Goal: Transaction & Acquisition: Purchase product/service

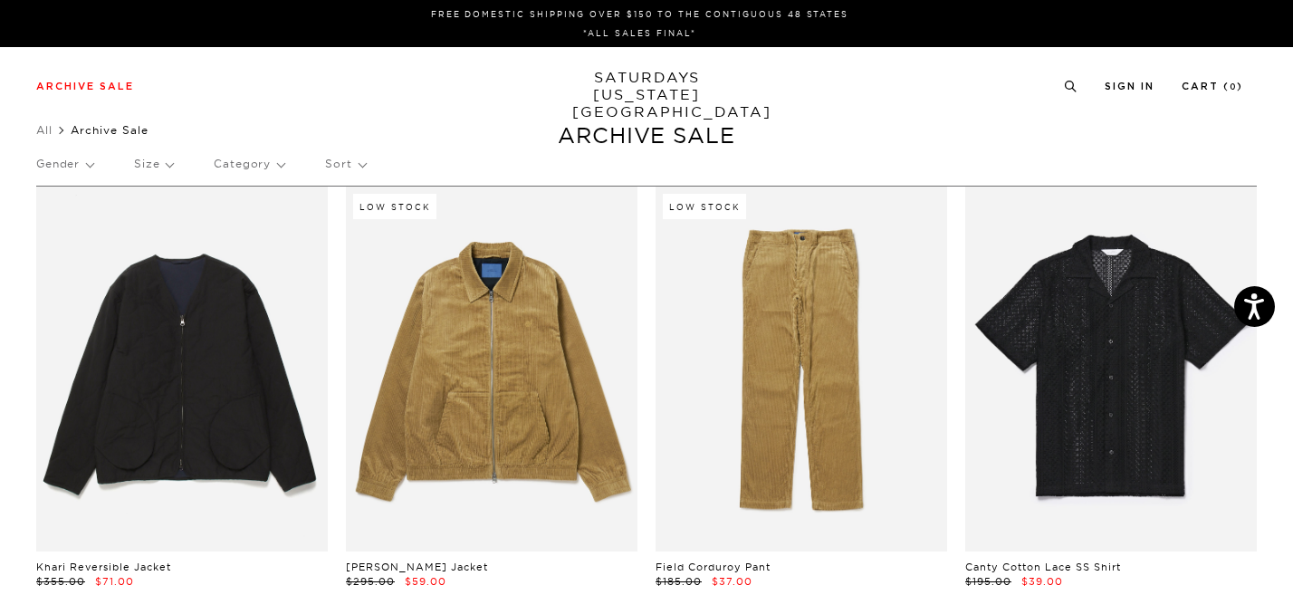
click at [71, 164] on p "Gender" at bounding box center [64, 164] width 57 height 42
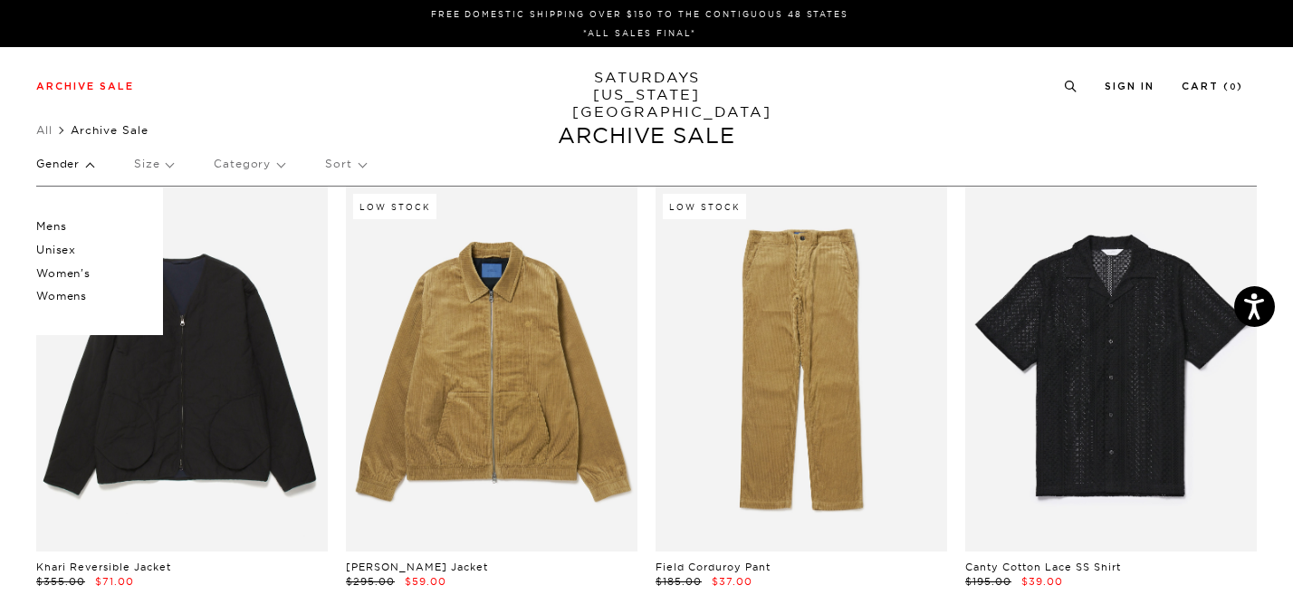
click at [665, 78] on link "SATURDAYS NEW YORK CITY" at bounding box center [646, 95] width 149 height 52
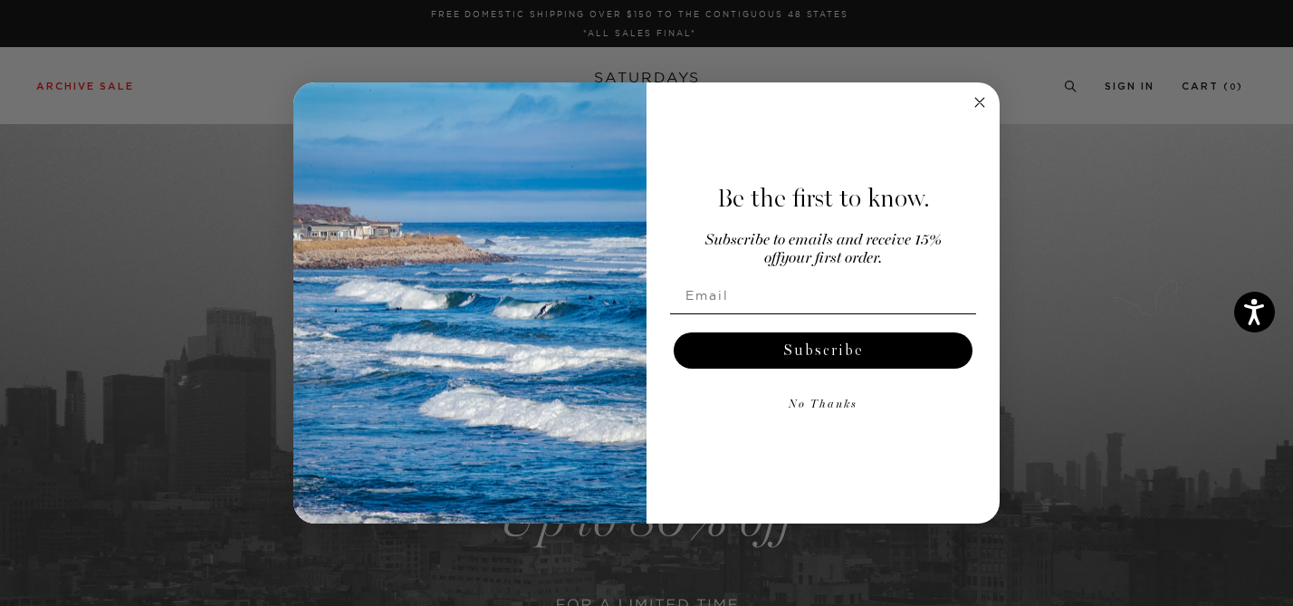
click at [975, 103] on circle "Close dialog" at bounding box center [980, 101] width 21 height 21
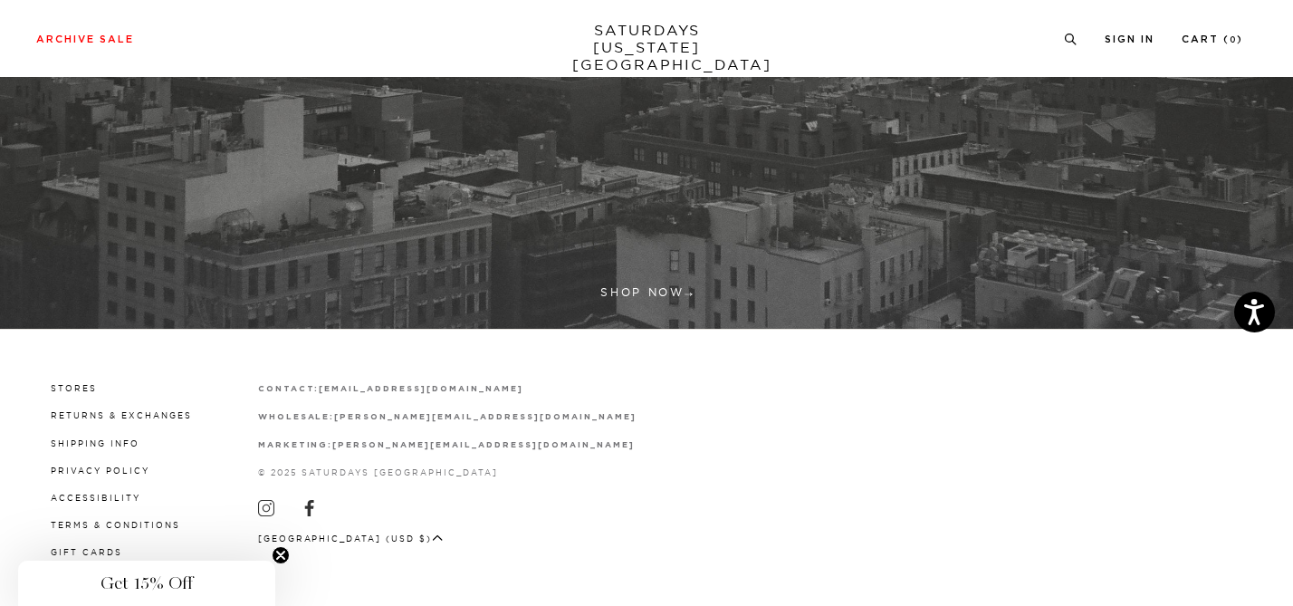
scroll to position [591, 0]
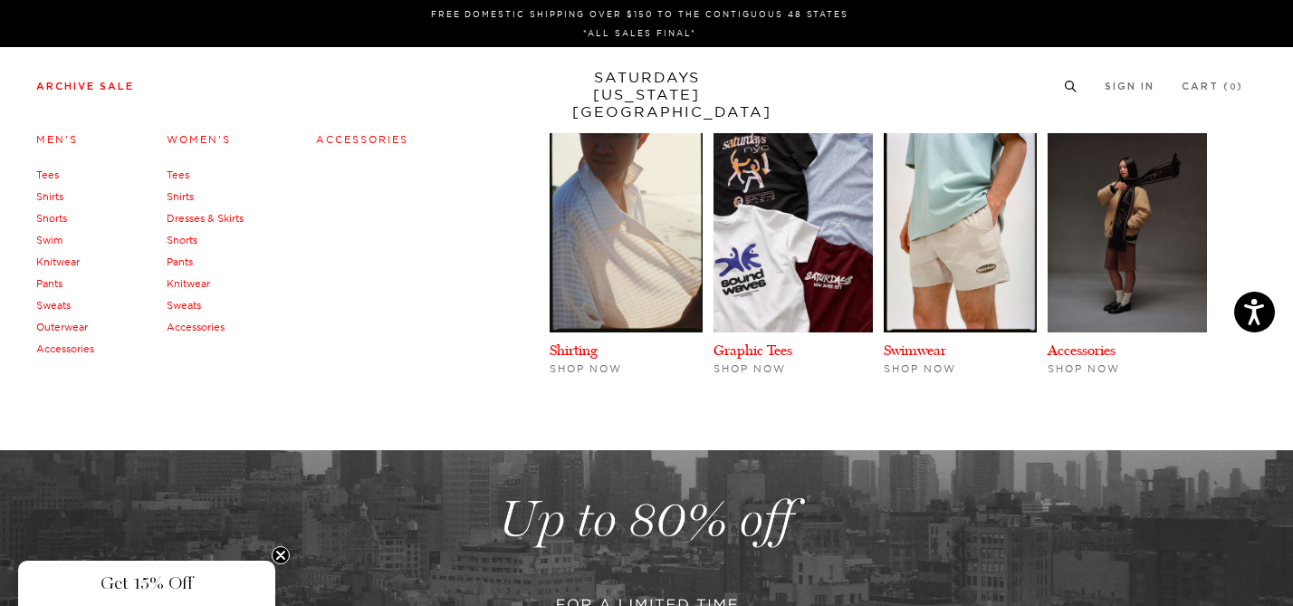
click at [117, 78] on li "Archive Sale Men's Tees Shirts Shorts Swim Knitwear Pants Sweats Outerwear" at bounding box center [85, 85] width 98 height 16
click at [52, 139] on link "Men's" at bounding box center [57, 139] width 42 height 13
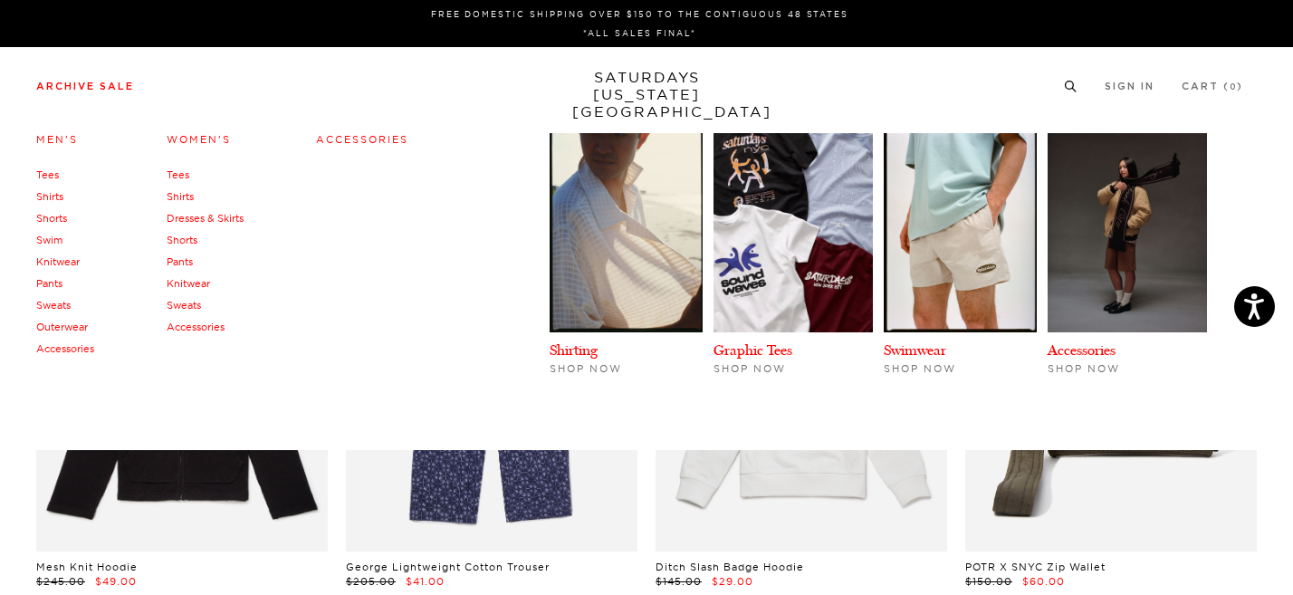
click at [53, 169] on link "Tees" at bounding box center [47, 174] width 23 height 13
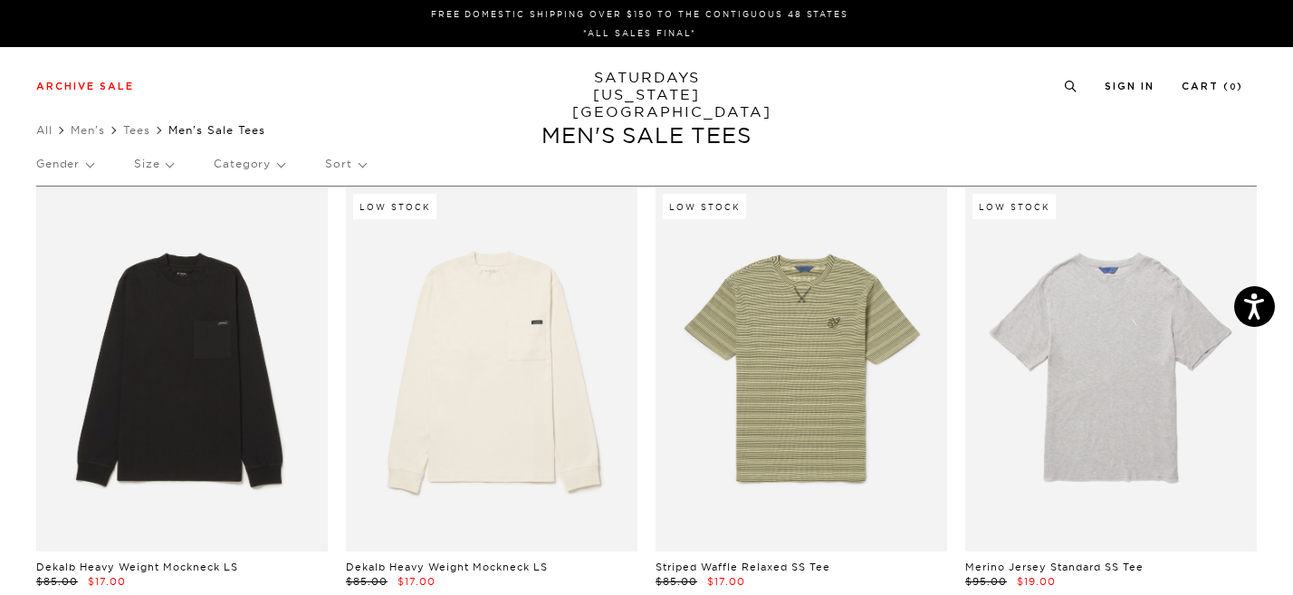
click at [165, 168] on p "Size" at bounding box center [153, 164] width 39 height 42
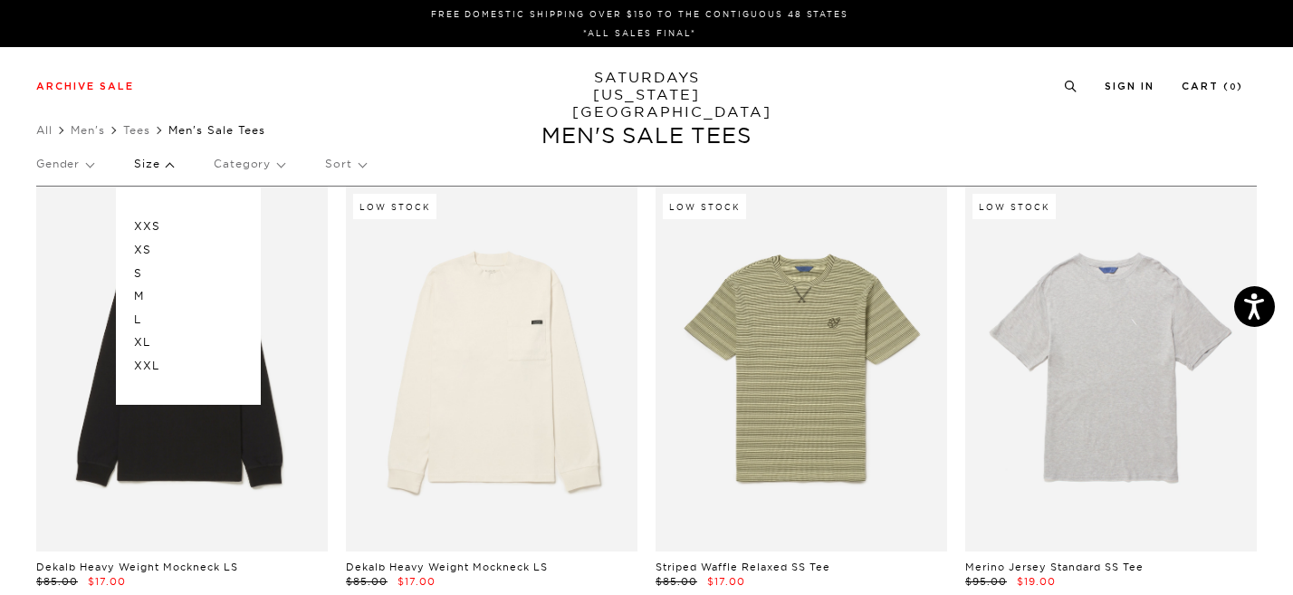
click at [138, 295] on p "M" at bounding box center [188, 296] width 109 height 24
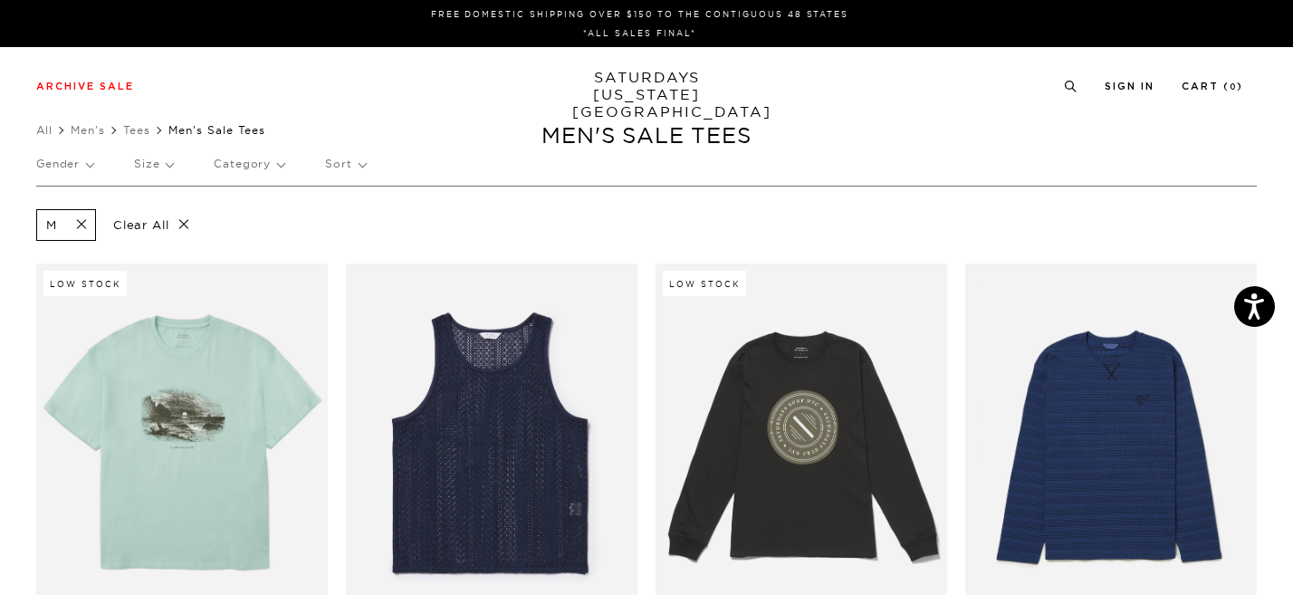
click at [80, 223] on span at bounding box center [76, 224] width 38 height 17
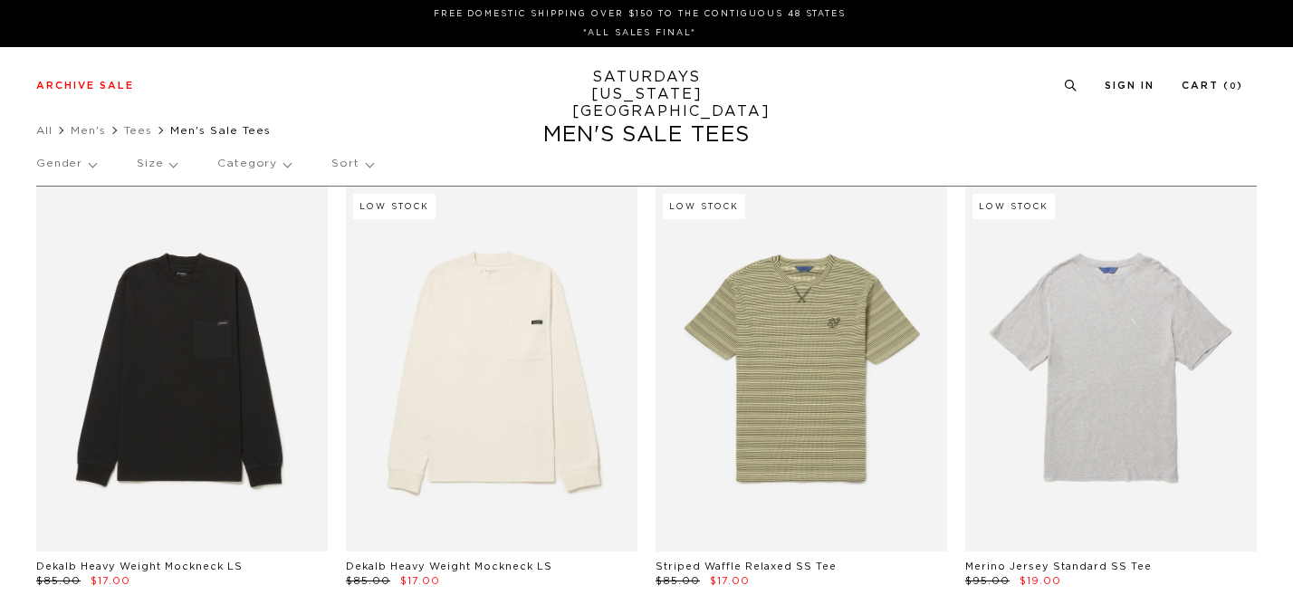
click at [174, 166] on div "Gender Size Category Sort" at bounding box center [646, 164] width 1220 height 42
click at [165, 164] on p "Size" at bounding box center [153, 164] width 39 height 42
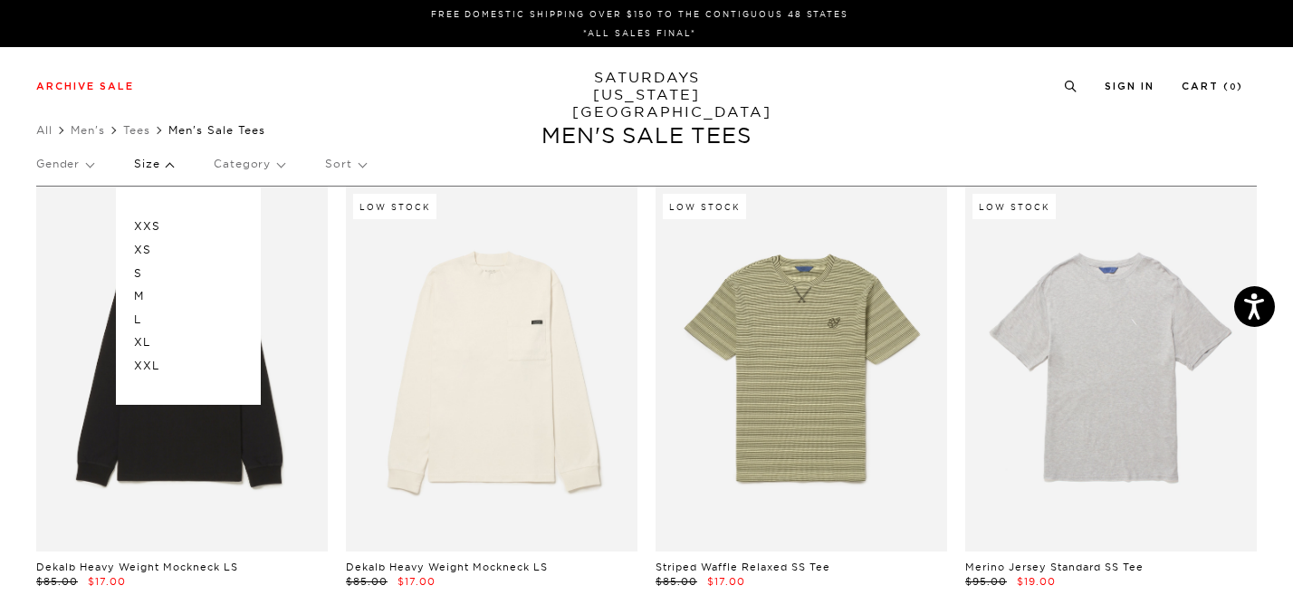
click at [138, 273] on p "S" at bounding box center [188, 274] width 109 height 24
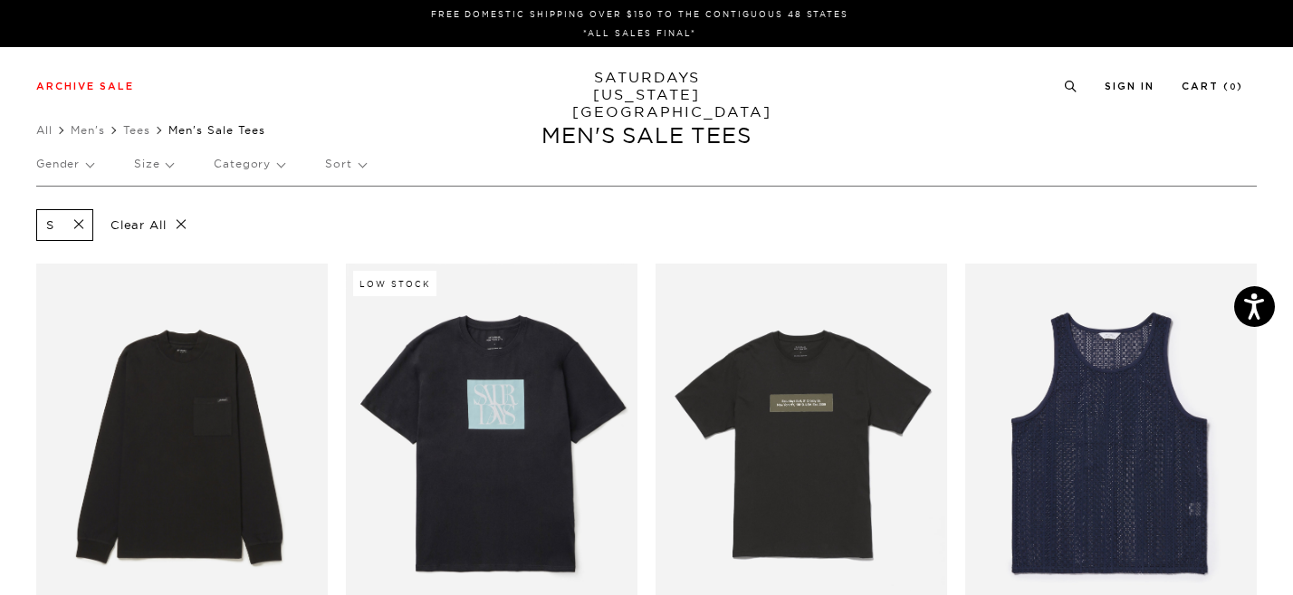
click at [154, 165] on p "Size" at bounding box center [153, 164] width 39 height 42
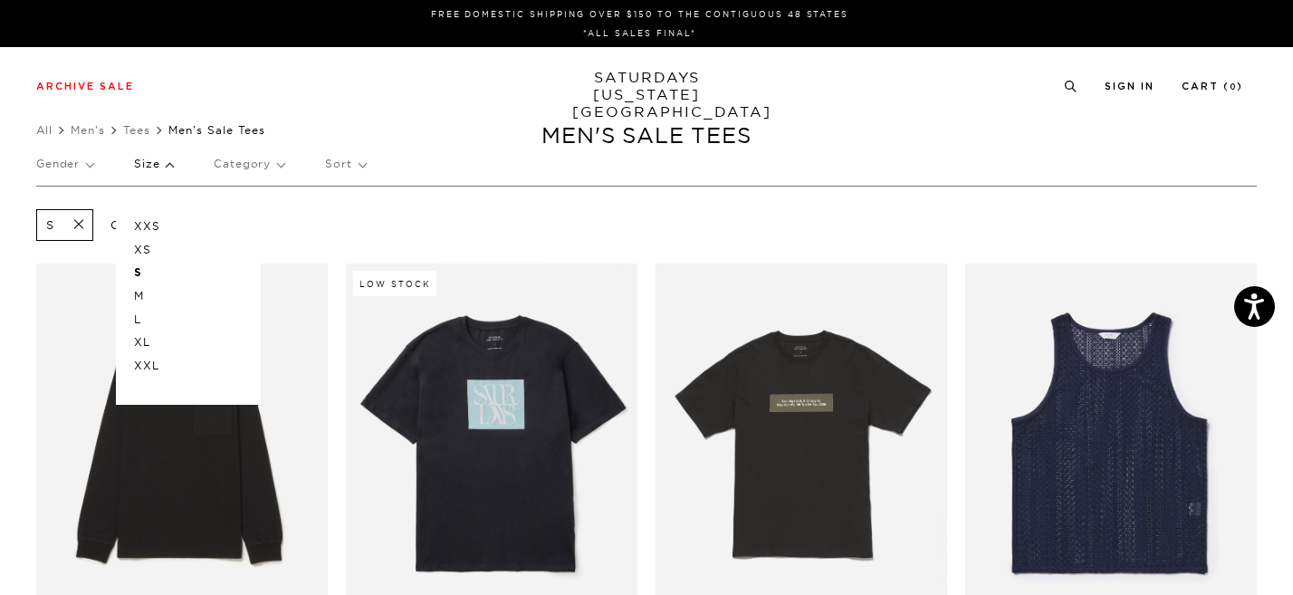
click at [144, 298] on p "M" at bounding box center [188, 296] width 109 height 24
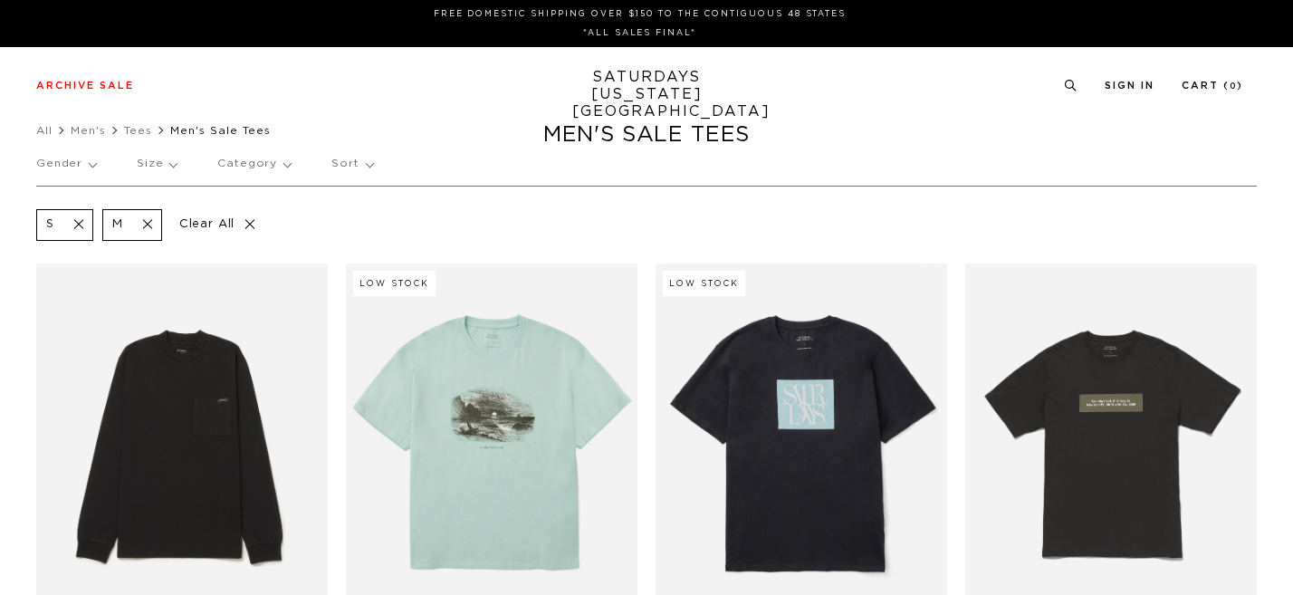
click at [254, 164] on p "Category" at bounding box center [253, 164] width 73 height 42
click at [262, 154] on p "Category" at bounding box center [249, 164] width 71 height 42
click at [352, 155] on p "Sort" at bounding box center [345, 164] width 40 height 42
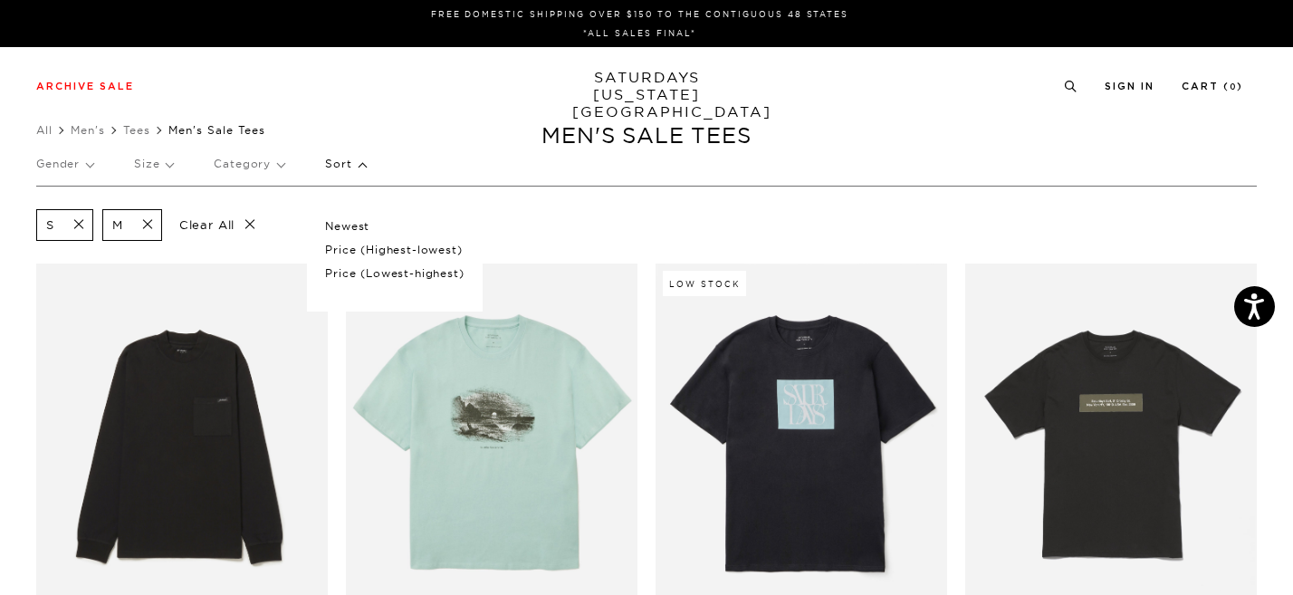
click at [352, 157] on p "Sort" at bounding box center [345, 164] width 40 height 42
click at [85, 173] on p "Gender" at bounding box center [64, 164] width 57 height 42
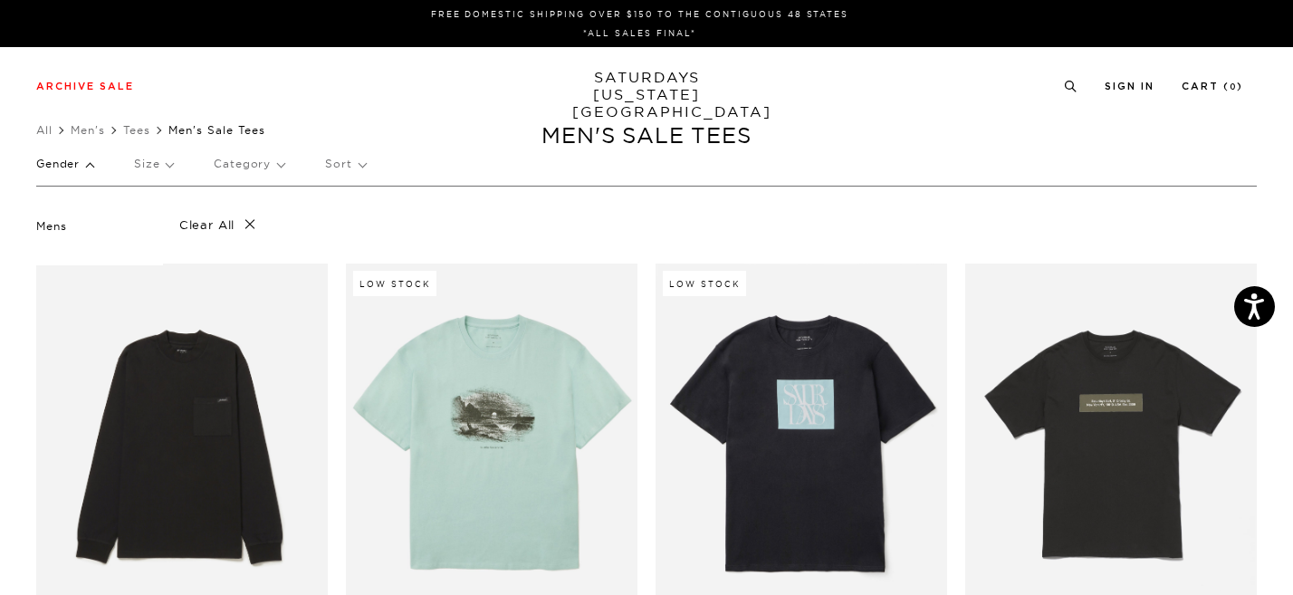
click at [82, 167] on p "Gender" at bounding box center [64, 164] width 57 height 42
click at [155, 158] on p "Size" at bounding box center [153, 164] width 39 height 42
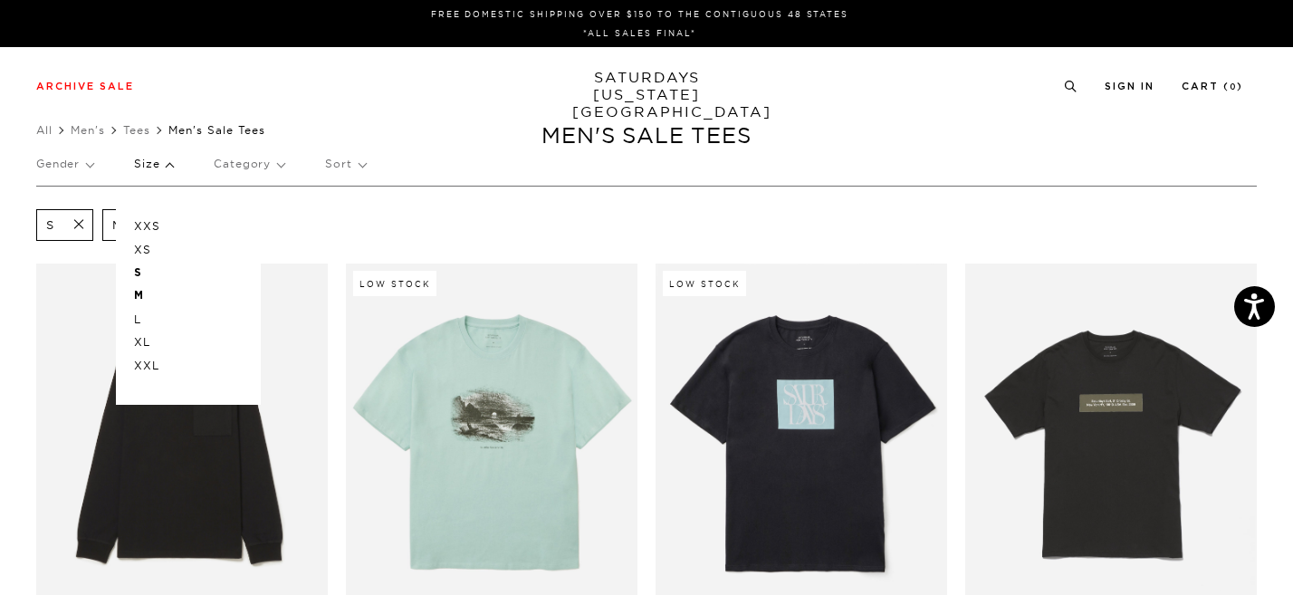
click at [154, 158] on p "Size" at bounding box center [153, 164] width 39 height 42
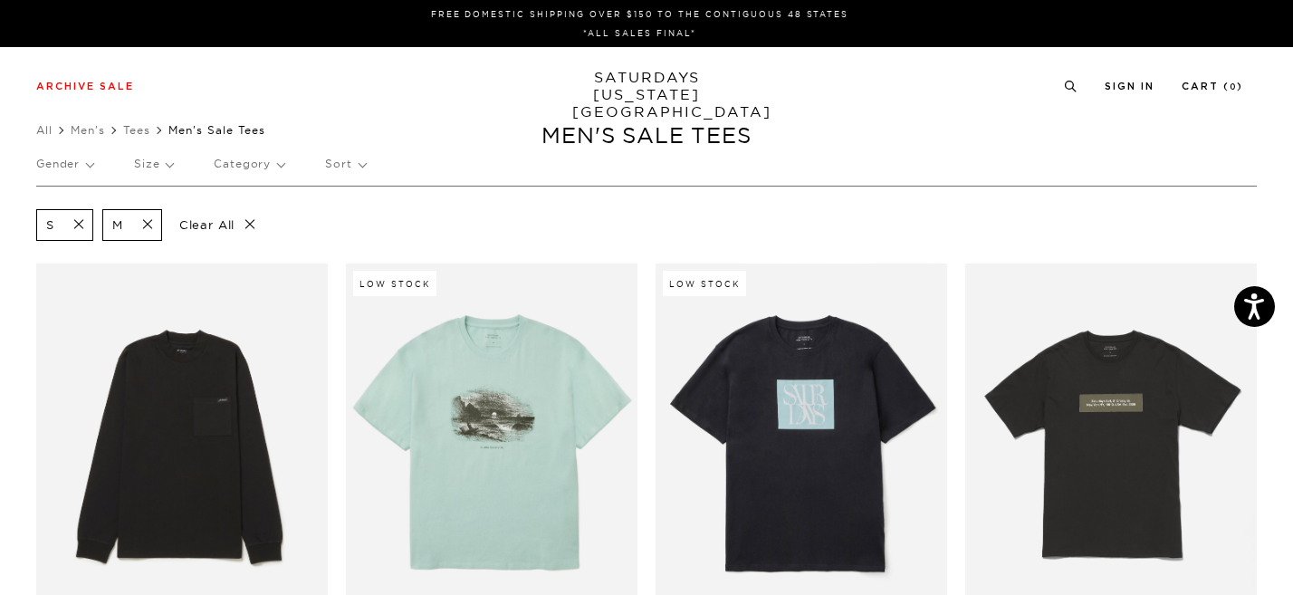
click at [150, 225] on span at bounding box center [142, 224] width 38 height 17
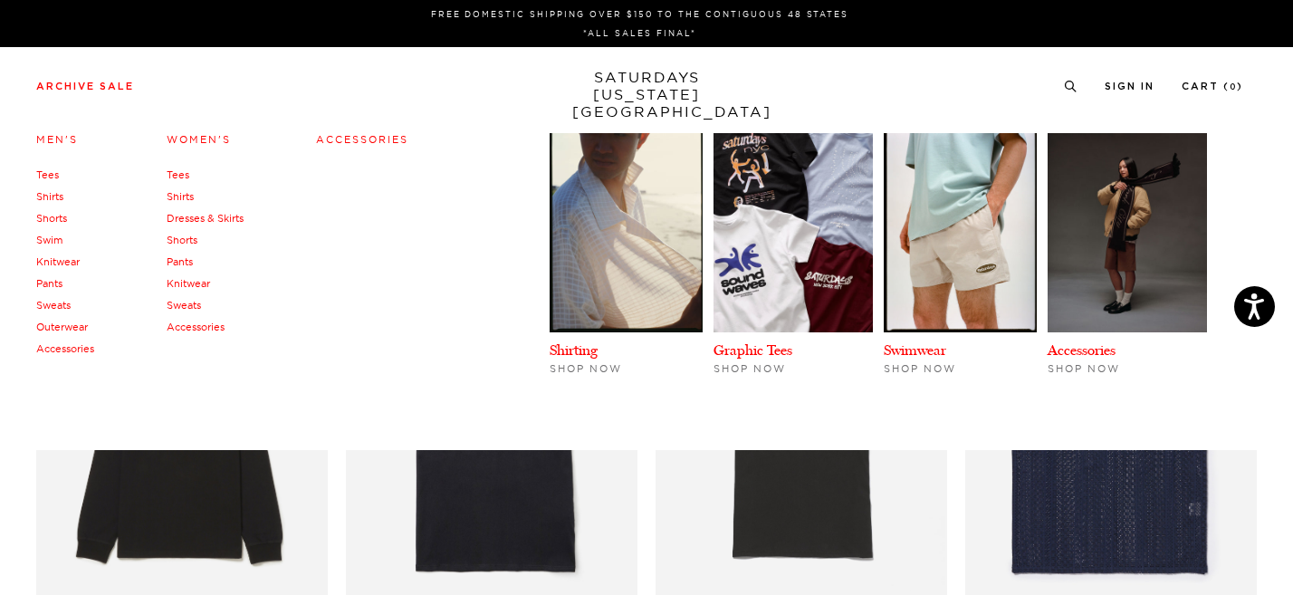
click at [46, 244] on link "Swim" at bounding box center [49, 240] width 26 height 13
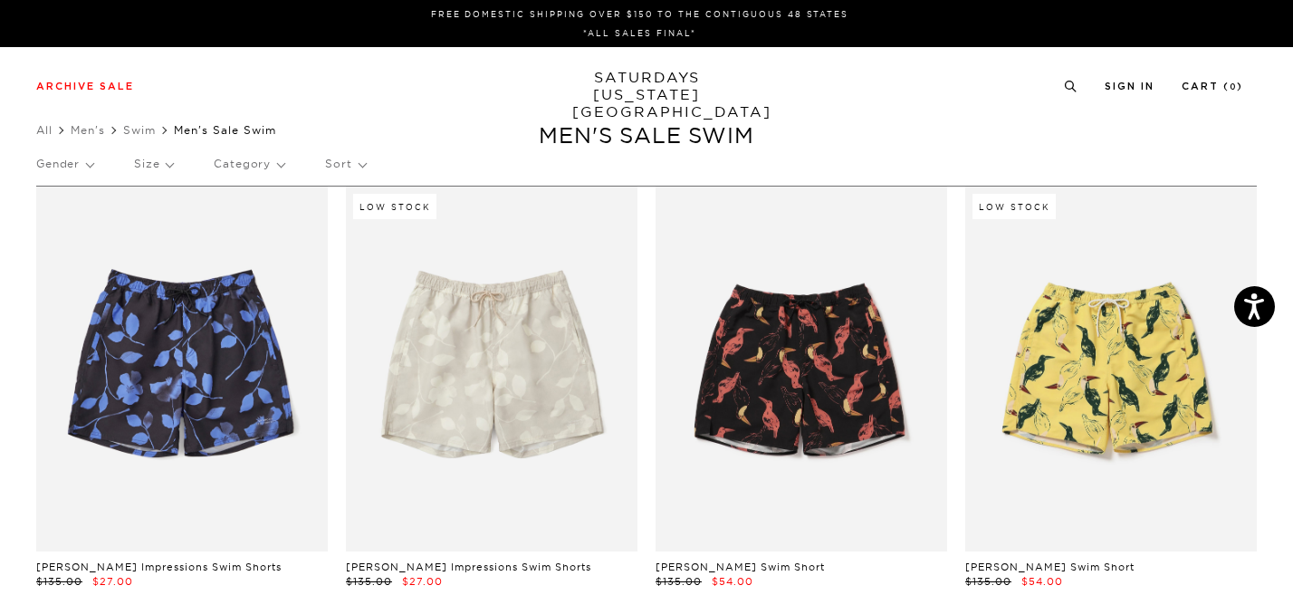
click at [159, 159] on p "Size" at bounding box center [153, 164] width 39 height 42
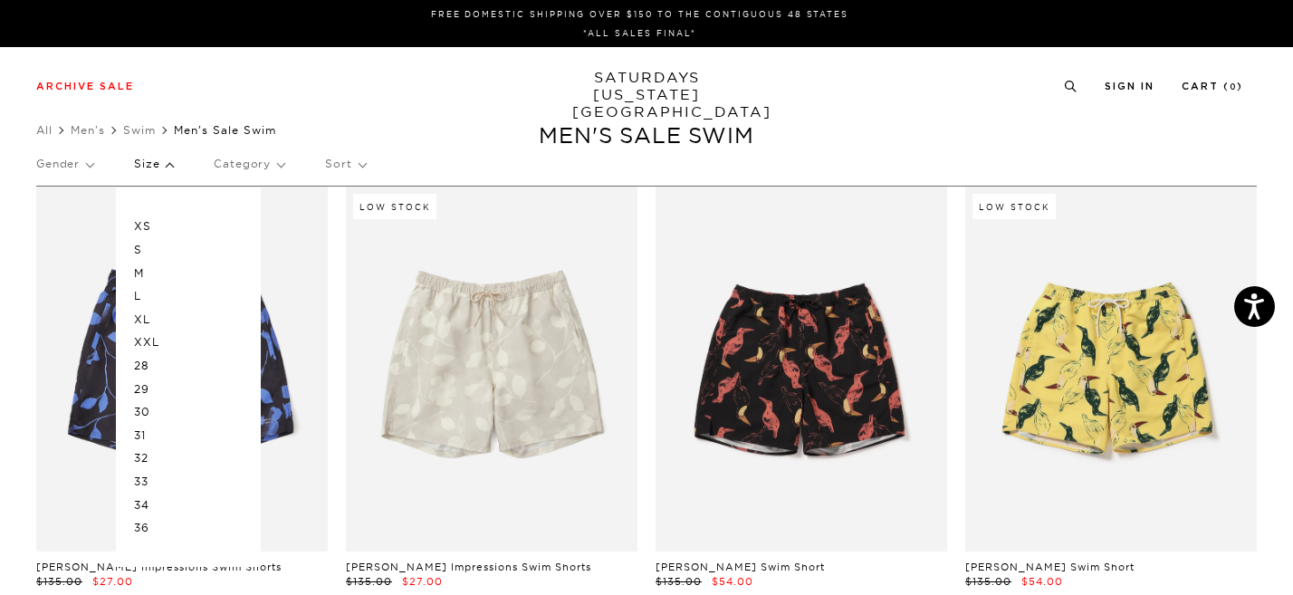
click at [145, 251] on p "S" at bounding box center [188, 250] width 109 height 24
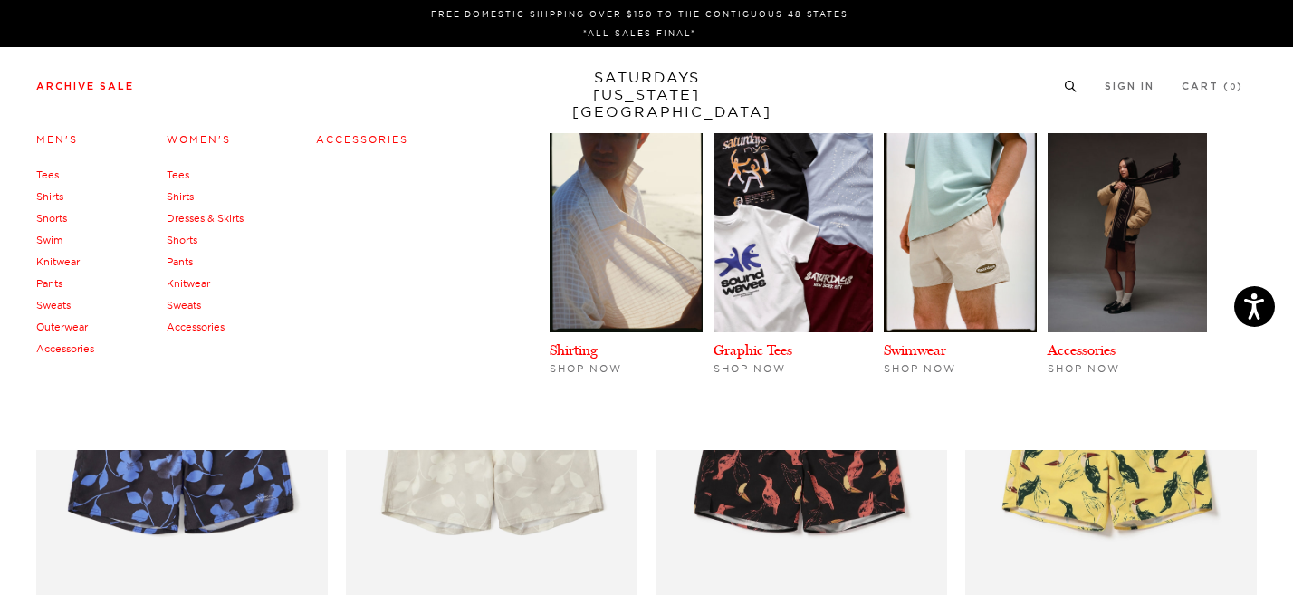
click at [53, 216] on link "Shorts" at bounding box center [51, 218] width 31 height 13
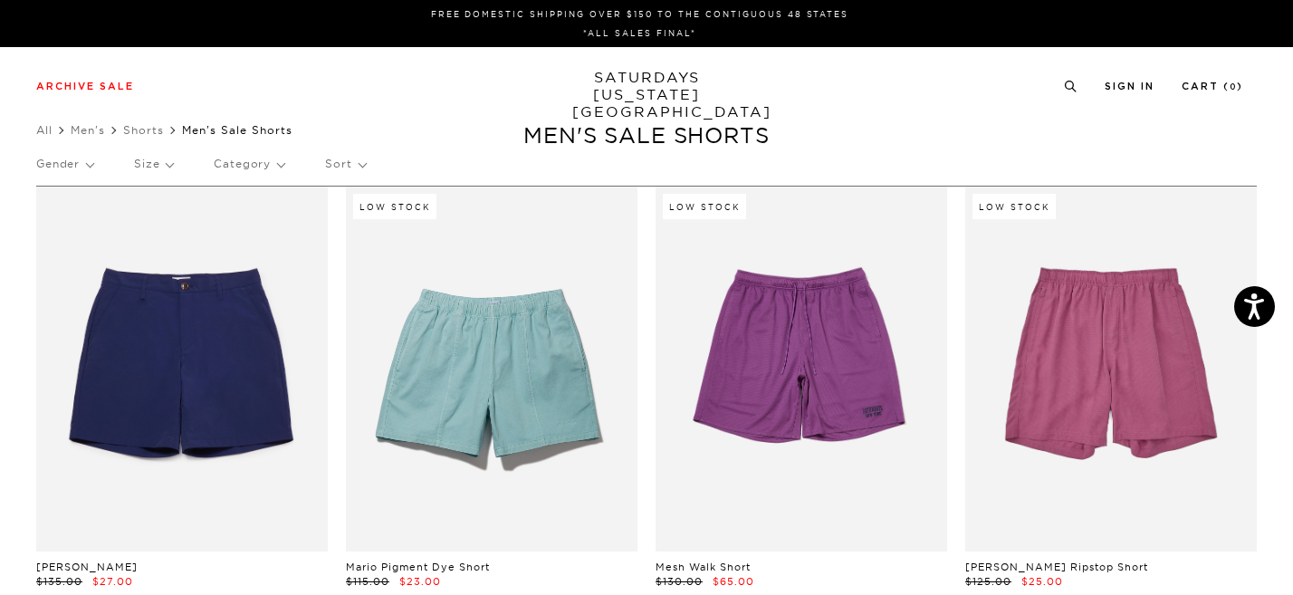
click at [148, 162] on p "Size" at bounding box center [153, 164] width 39 height 42
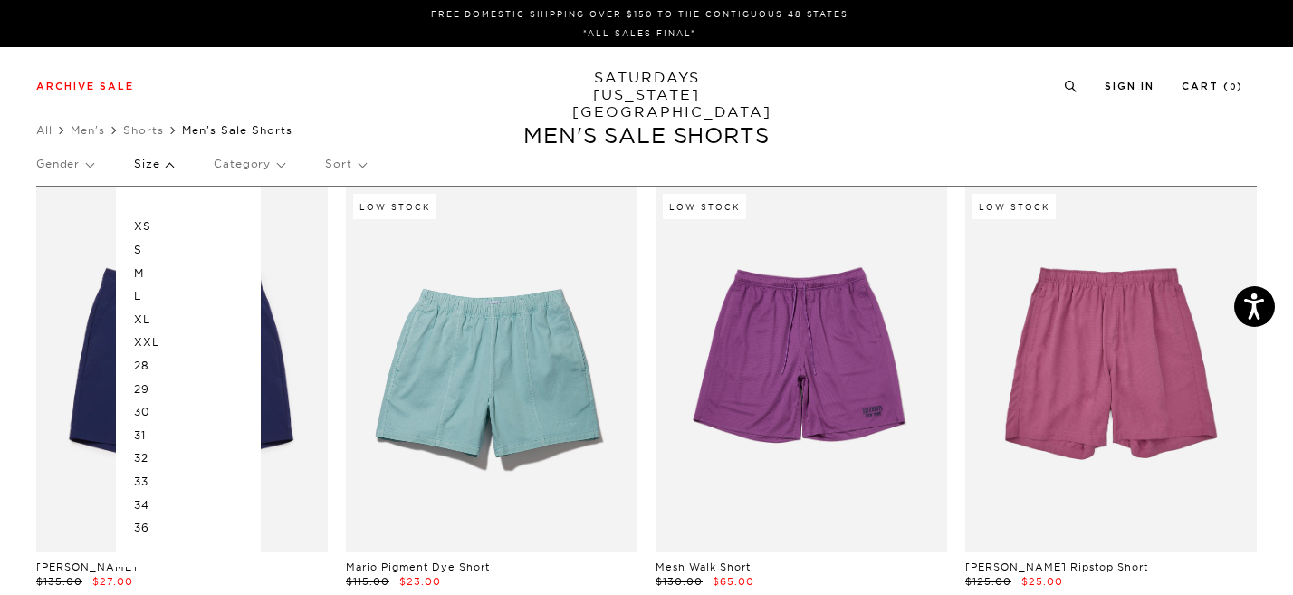
click at [75, 156] on p "Gender" at bounding box center [64, 164] width 57 height 42
click at [76, 160] on p "Gender" at bounding box center [64, 164] width 57 height 42
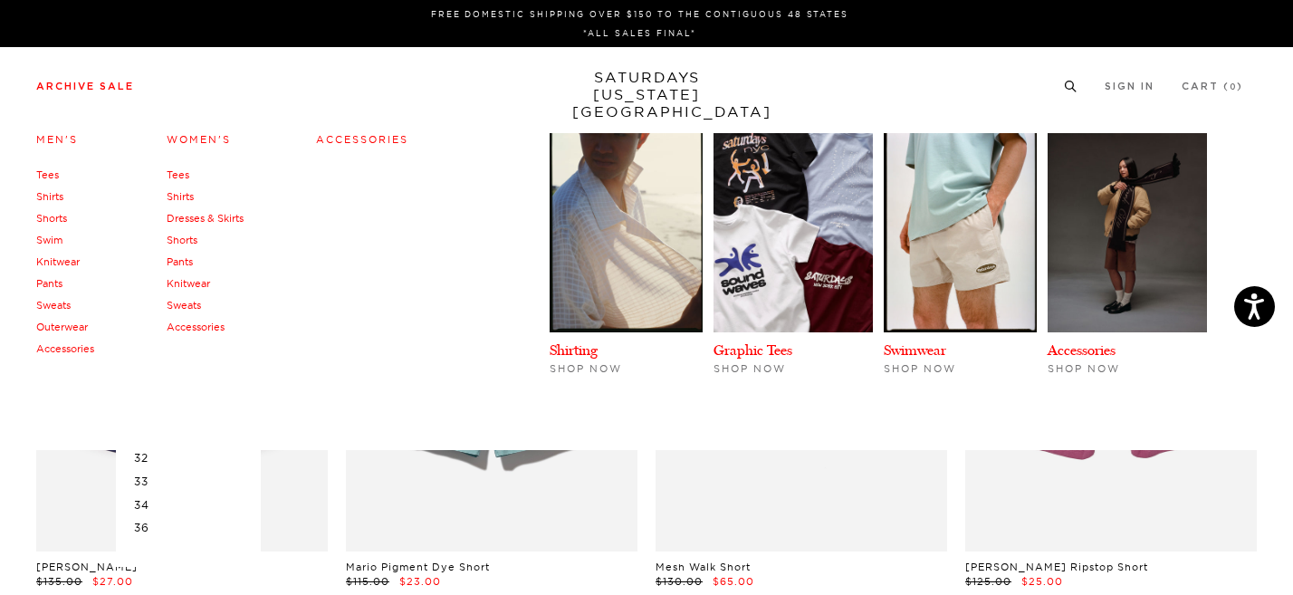
click at [60, 282] on link "Pants" at bounding box center [49, 283] width 26 height 13
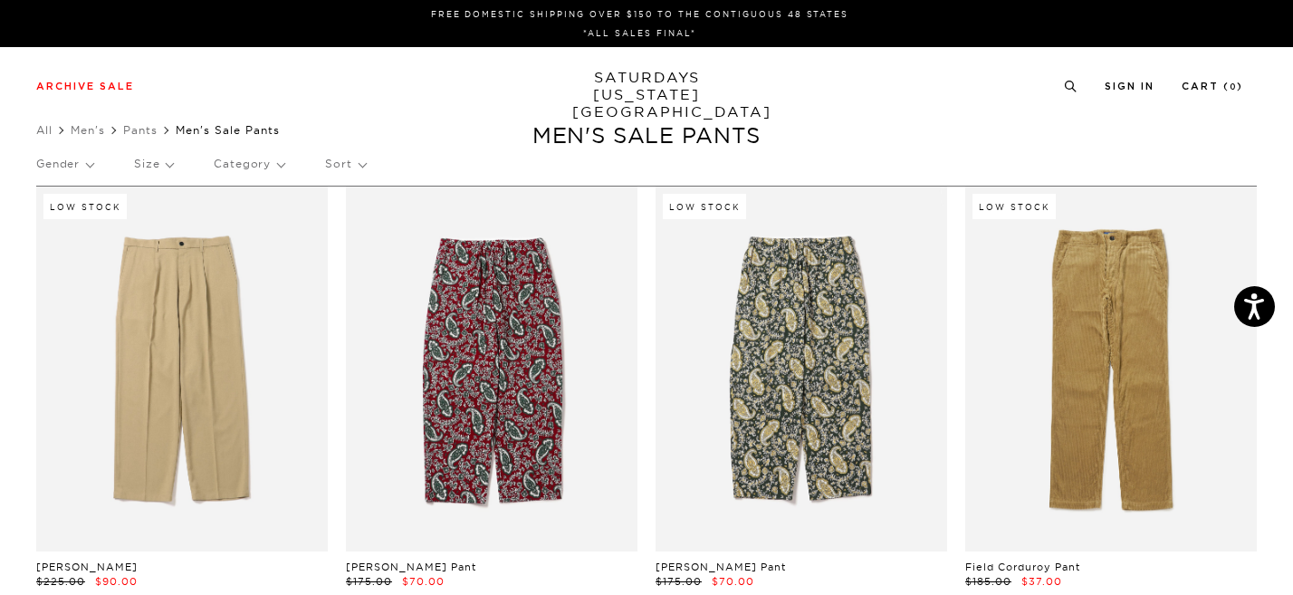
click at [161, 160] on p "Size" at bounding box center [153, 164] width 39 height 42
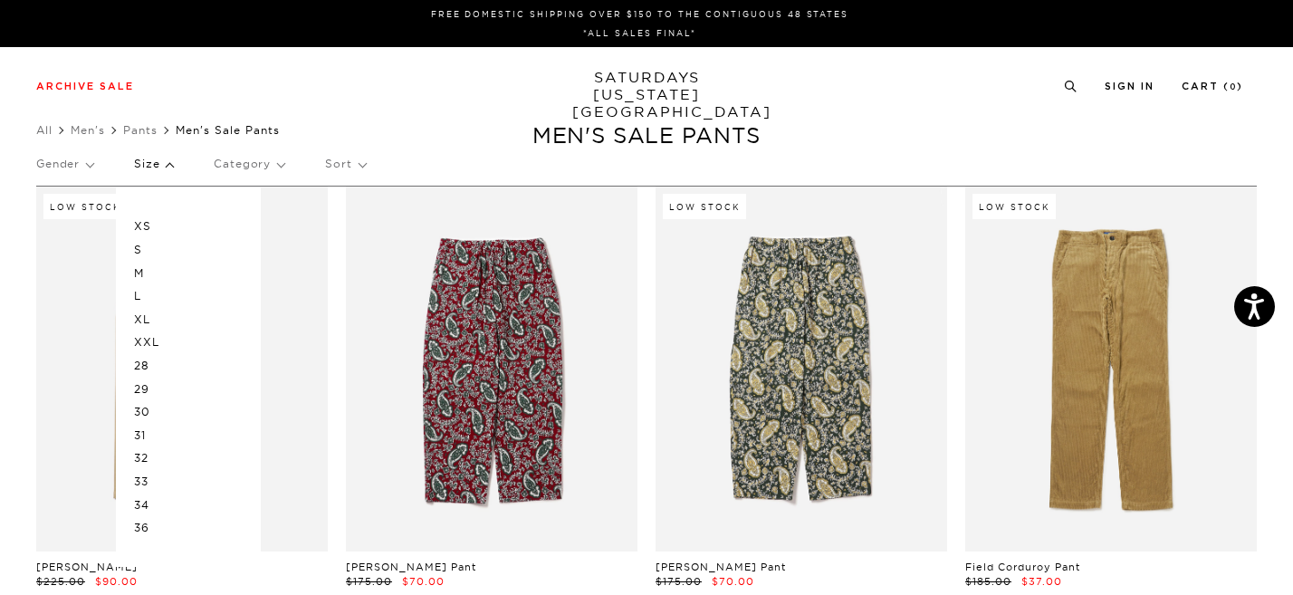
click at [139, 250] on p "S" at bounding box center [188, 250] width 109 height 24
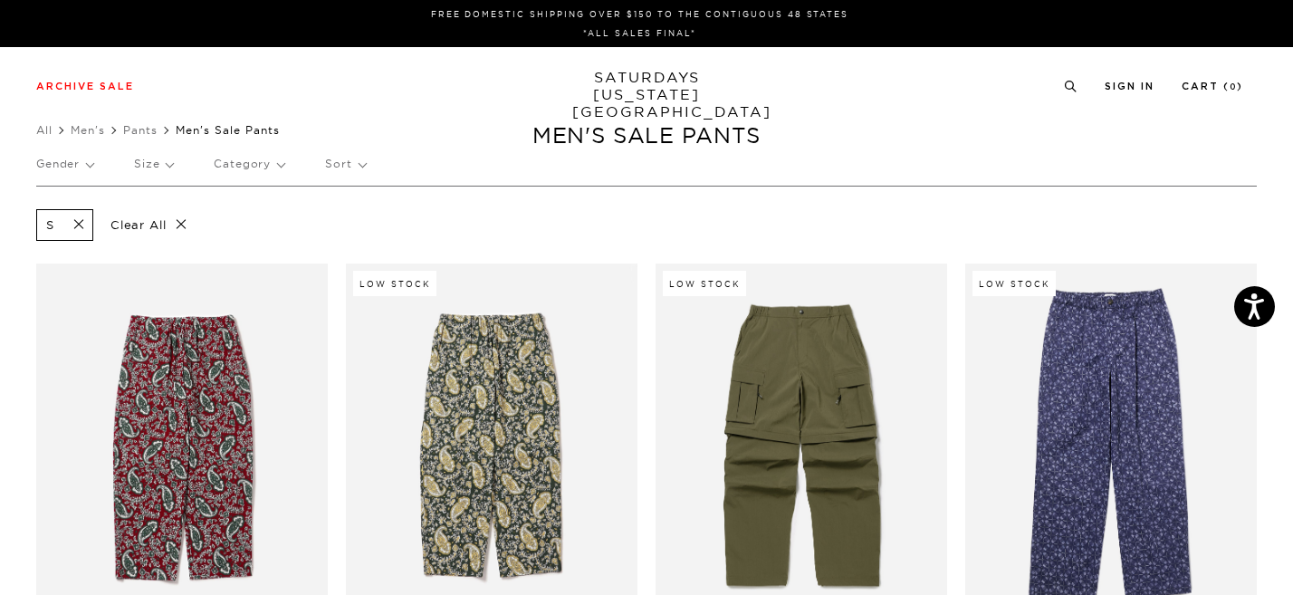
click at [88, 163] on p "Gender" at bounding box center [64, 164] width 57 height 42
click at [87, 163] on p "Gender" at bounding box center [64, 164] width 57 height 42
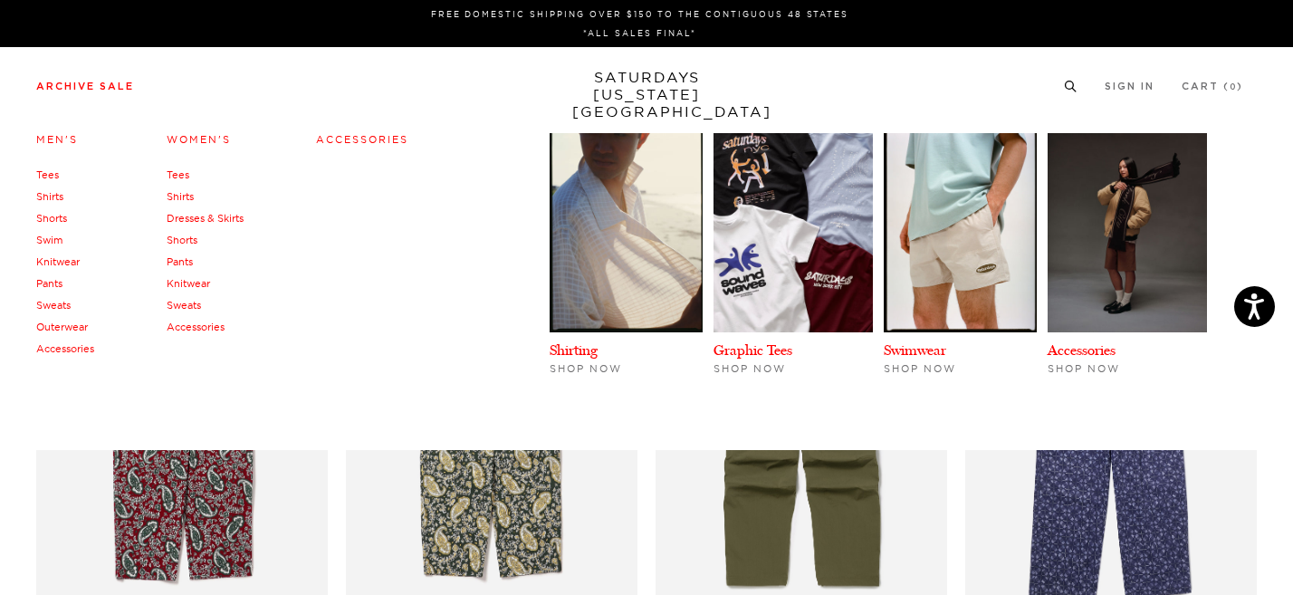
click at [70, 263] on link "Knitwear" at bounding box center [57, 261] width 43 height 13
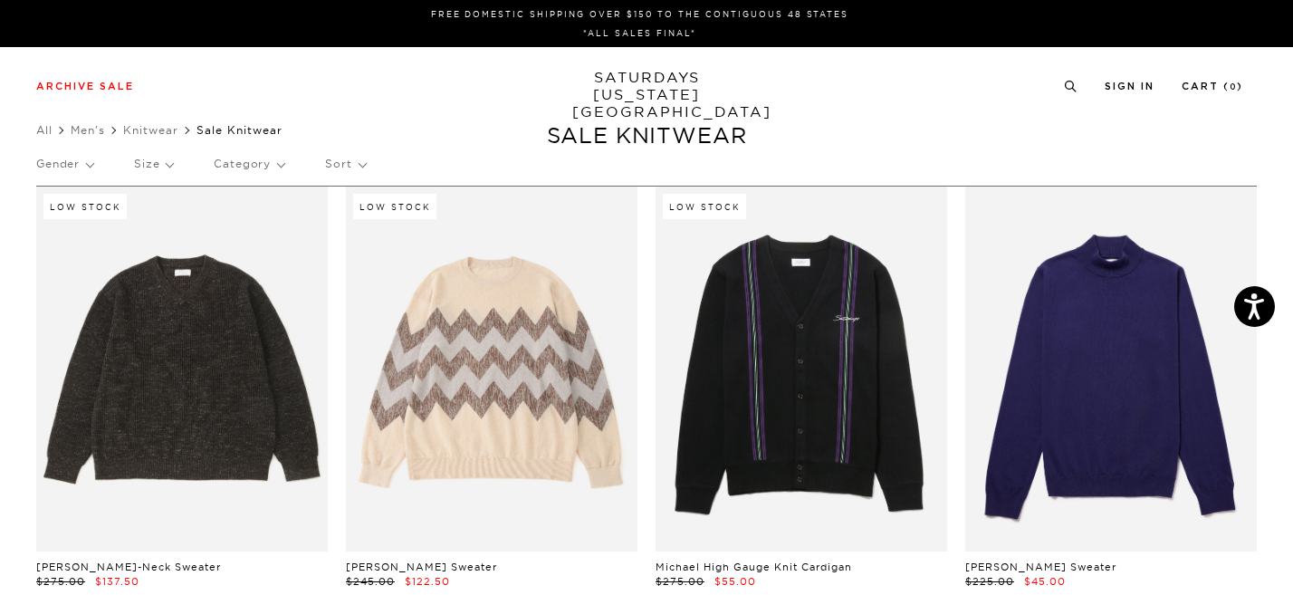
click at [165, 163] on p "Size" at bounding box center [153, 164] width 39 height 42
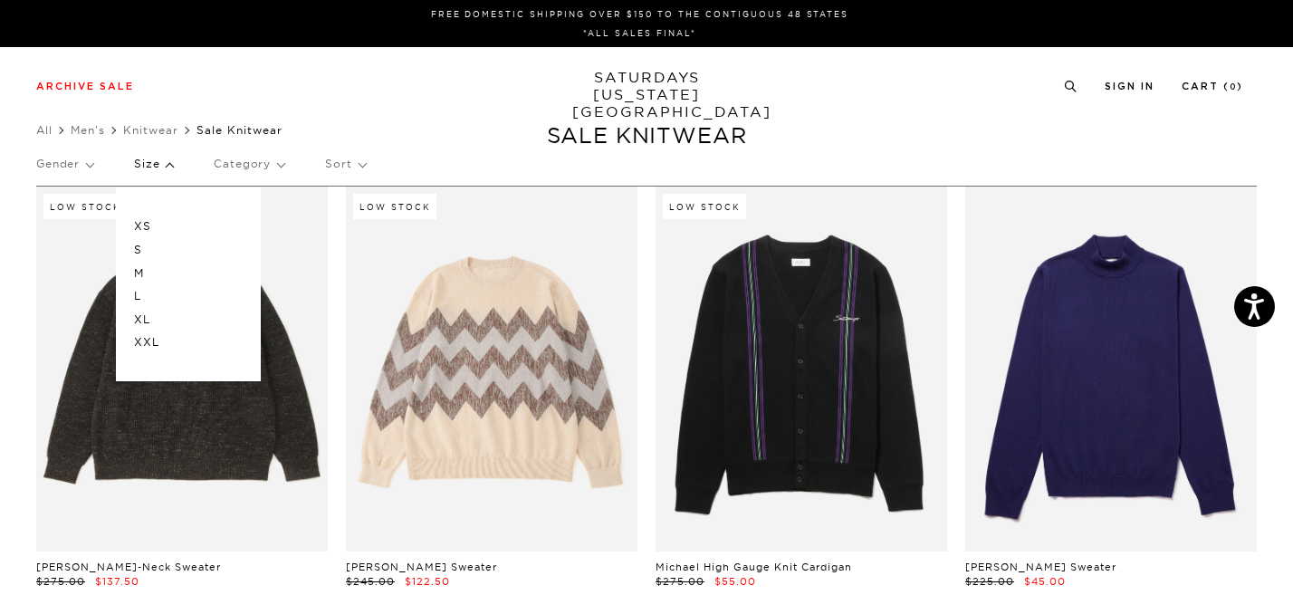
click at [165, 163] on p "Size" at bounding box center [153, 164] width 39 height 42
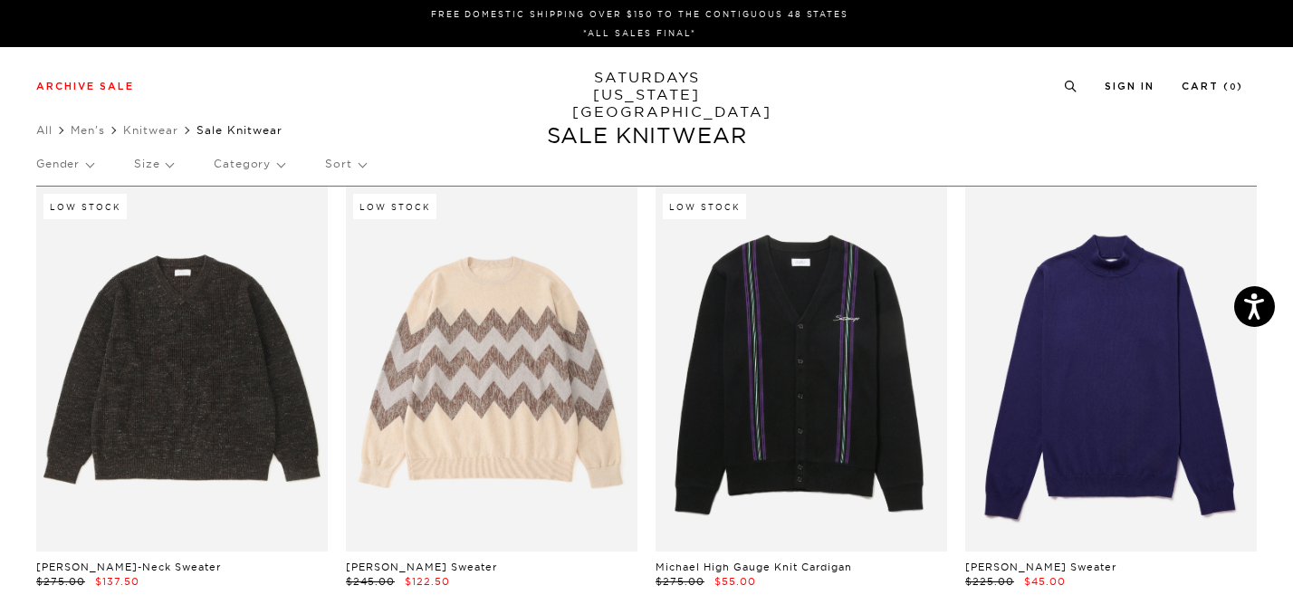
click at [87, 156] on p "Gender" at bounding box center [64, 164] width 57 height 42
click at [87, 157] on p "Gender" at bounding box center [64, 164] width 57 height 42
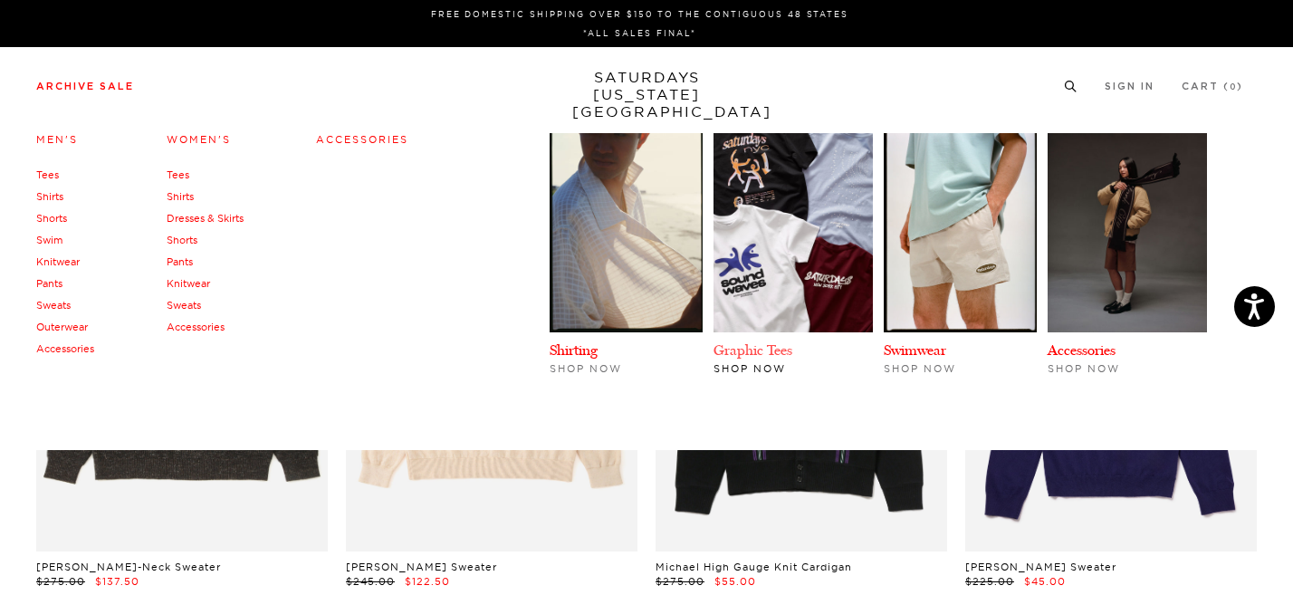
click at [792, 356] on link "Graphic Tees" at bounding box center [752, 349] width 79 height 17
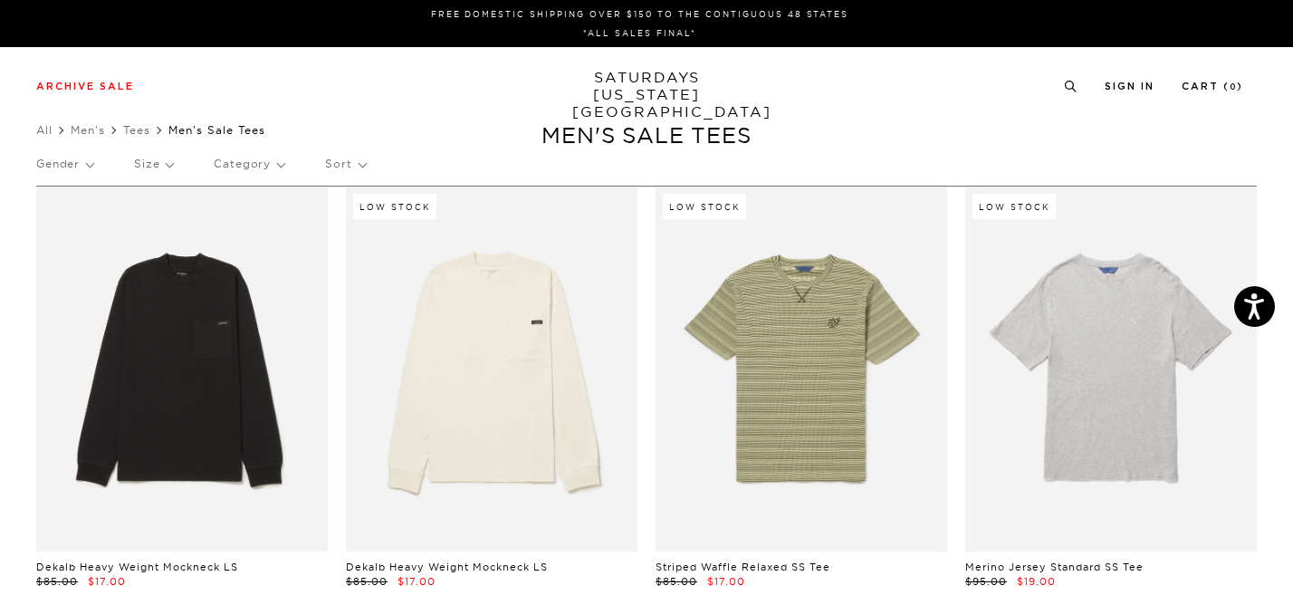
click at [83, 168] on p "Gender" at bounding box center [64, 164] width 57 height 42
click at [127, 129] on link "Tees" at bounding box center [136, 130] width 27 height 14
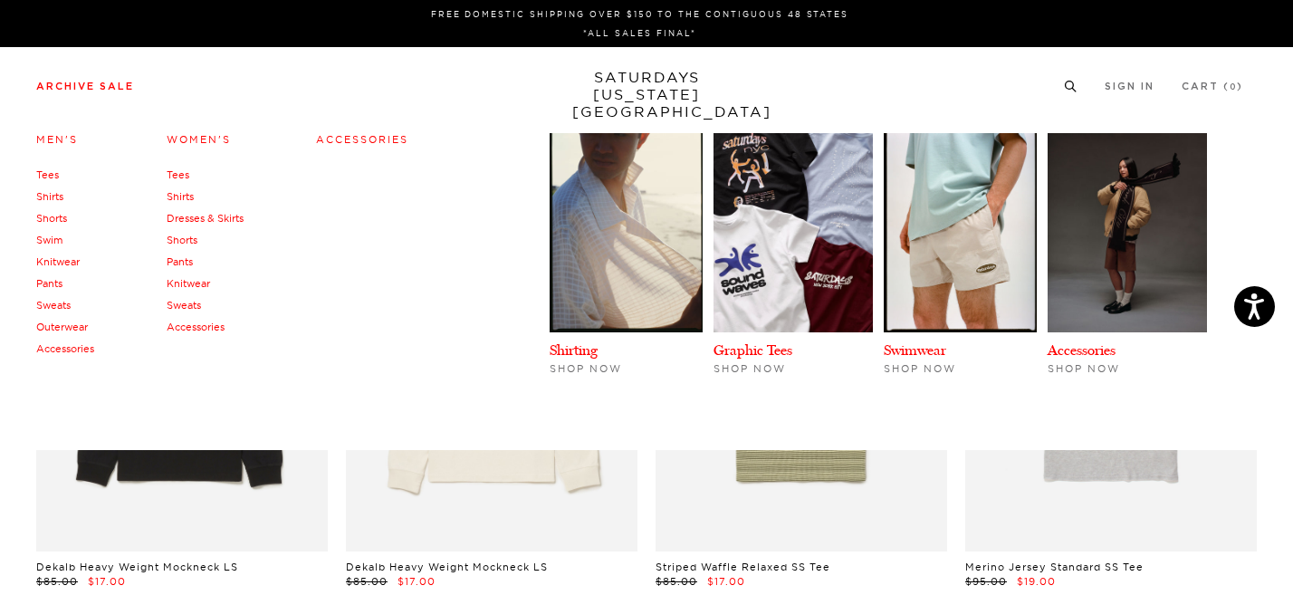
click at [62, 308] on link "Sweats" at bounding box center [53, 305] width 34 height 13
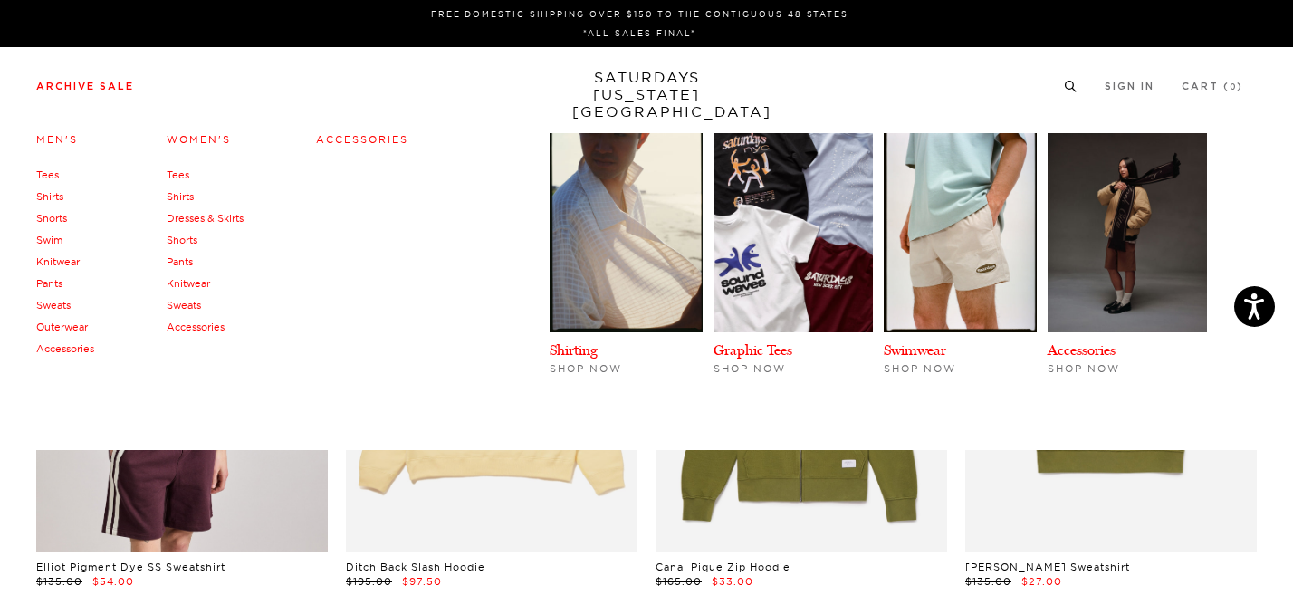
click at [59, 88] on link "Archive Sale" at bounding box center [85, 86] width 98 height 10
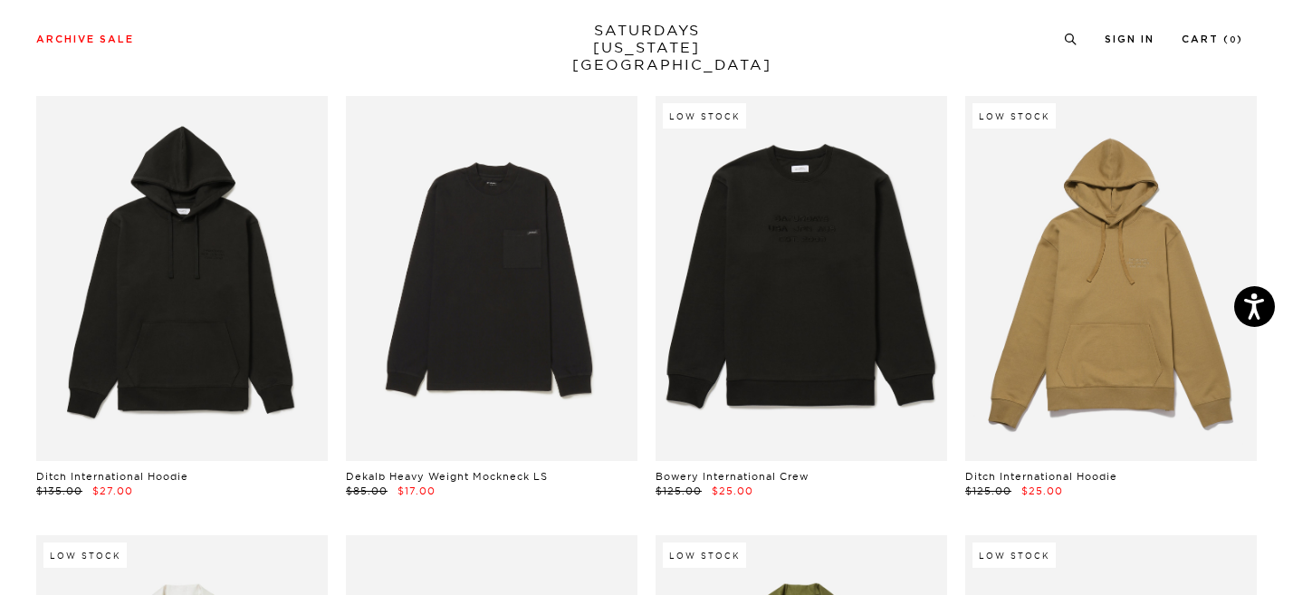
scroll to position [8029, 0]
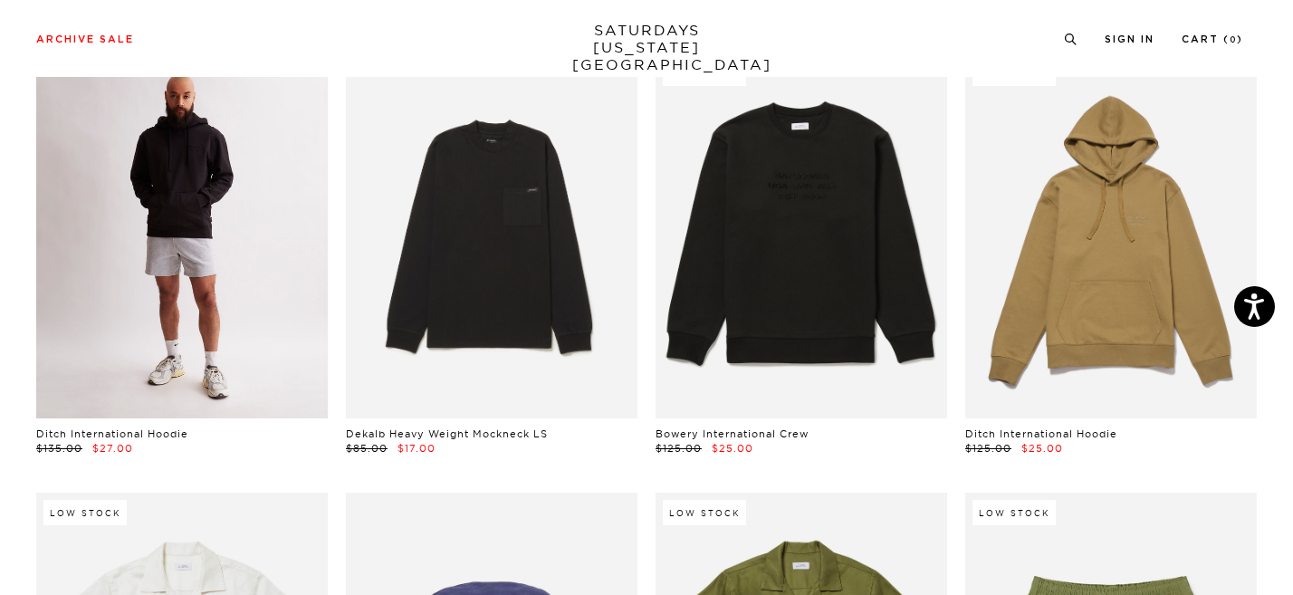
click at [209, 263] on link at bounding box center [182, 235] width 292 height 365
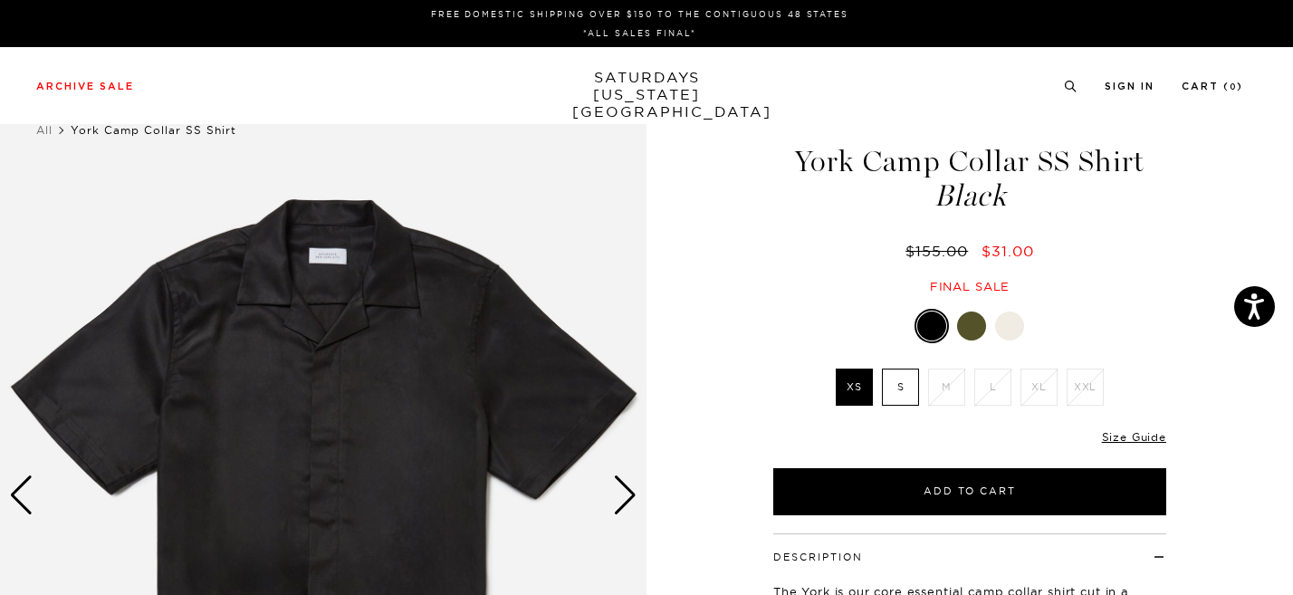
click at [975, 329] on div at bounding box center [971, 325] width 29 height 29
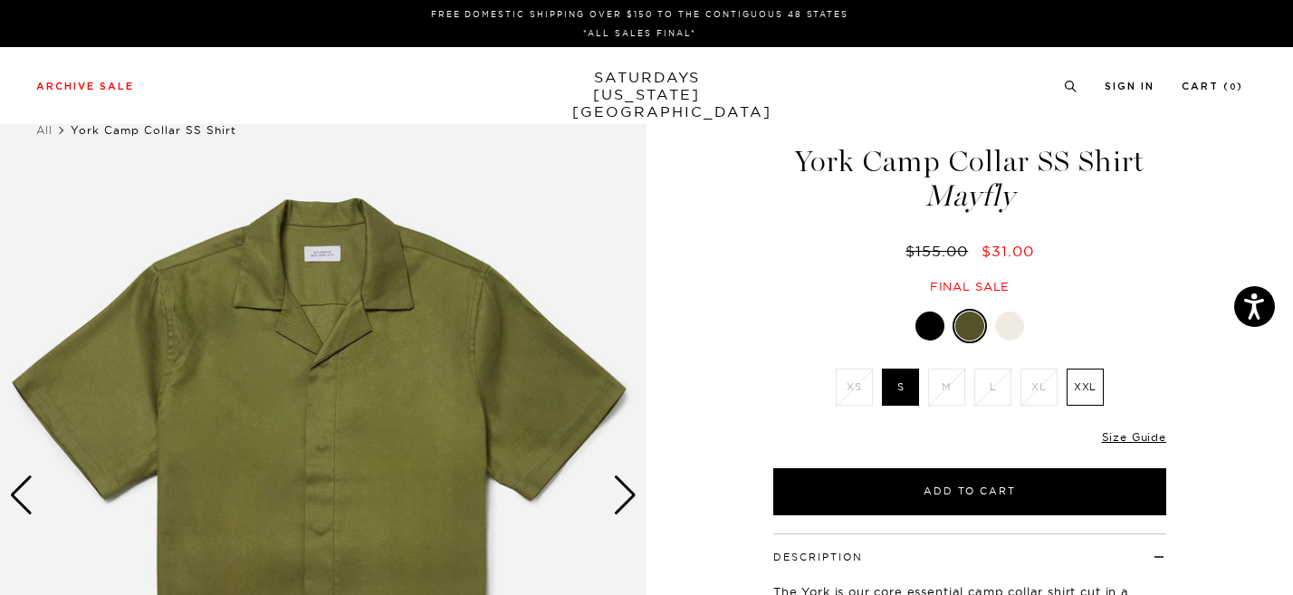
click at [929, 320] on div at bounding box center [929, 325] width 29 height 29
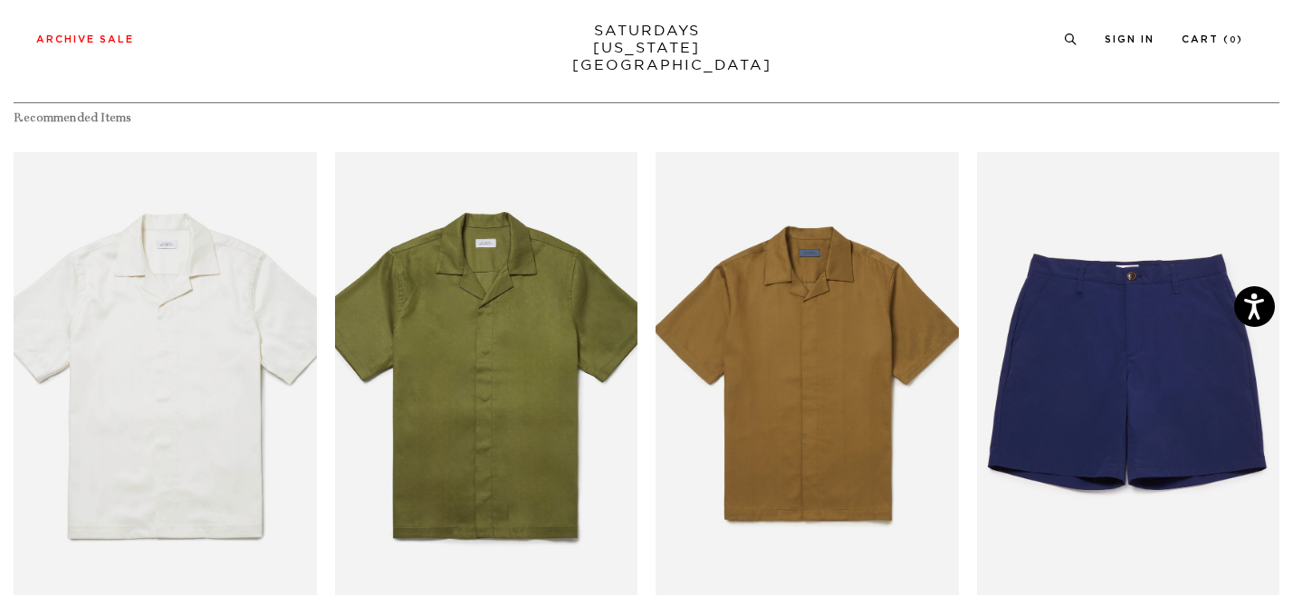
scroll to position [934, 0]
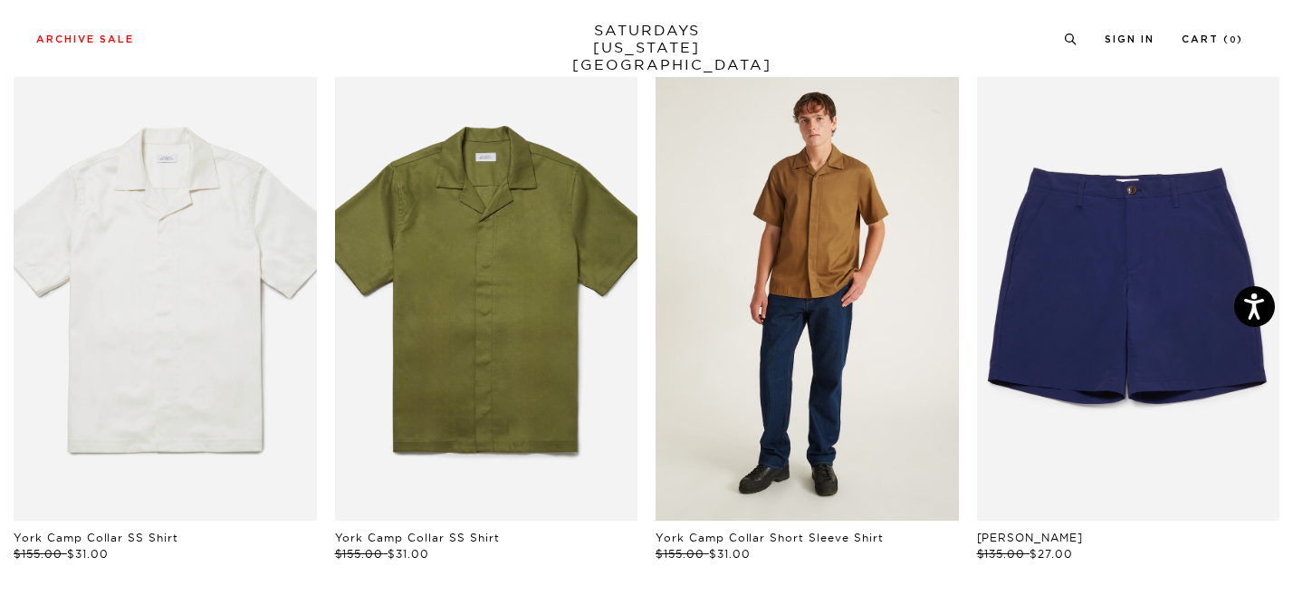
click at [903, 369] on link "files/MF2420SS02-CAMEL_03_1.jpg" at bounding box center [806, 293] width 303 height 454
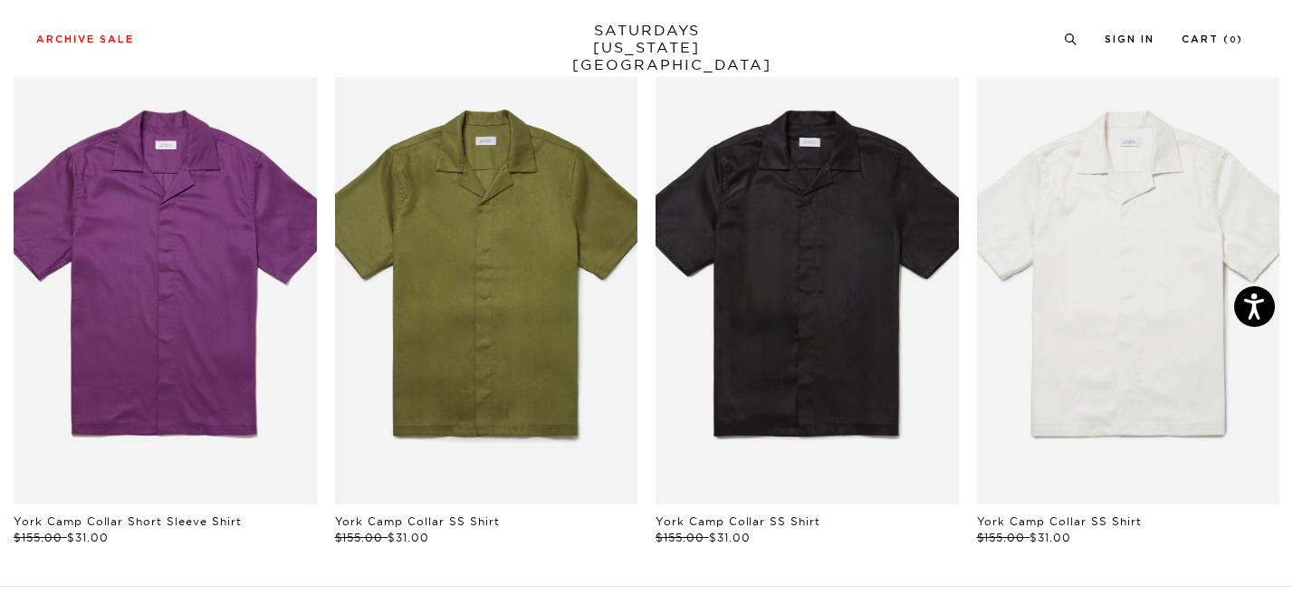
scroll to position [804, 0]
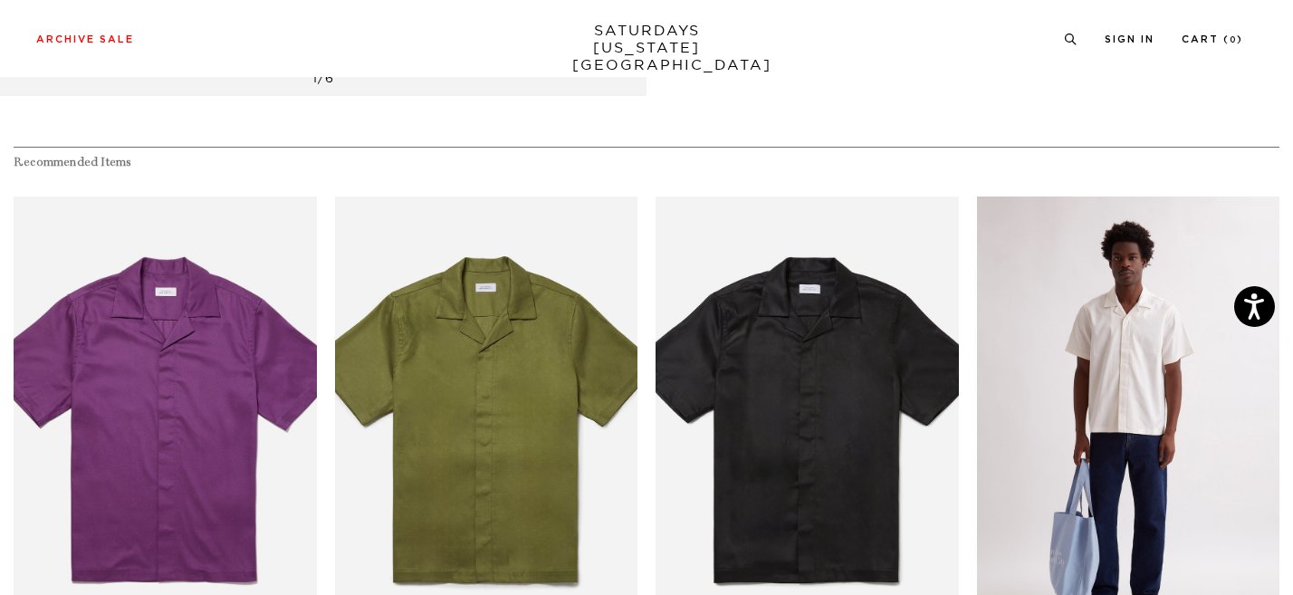
click at [1120, 302] on link "files/M00020SS01-IVORY_01.jpg" at bounding box center [1128, 423] width 303 height 454
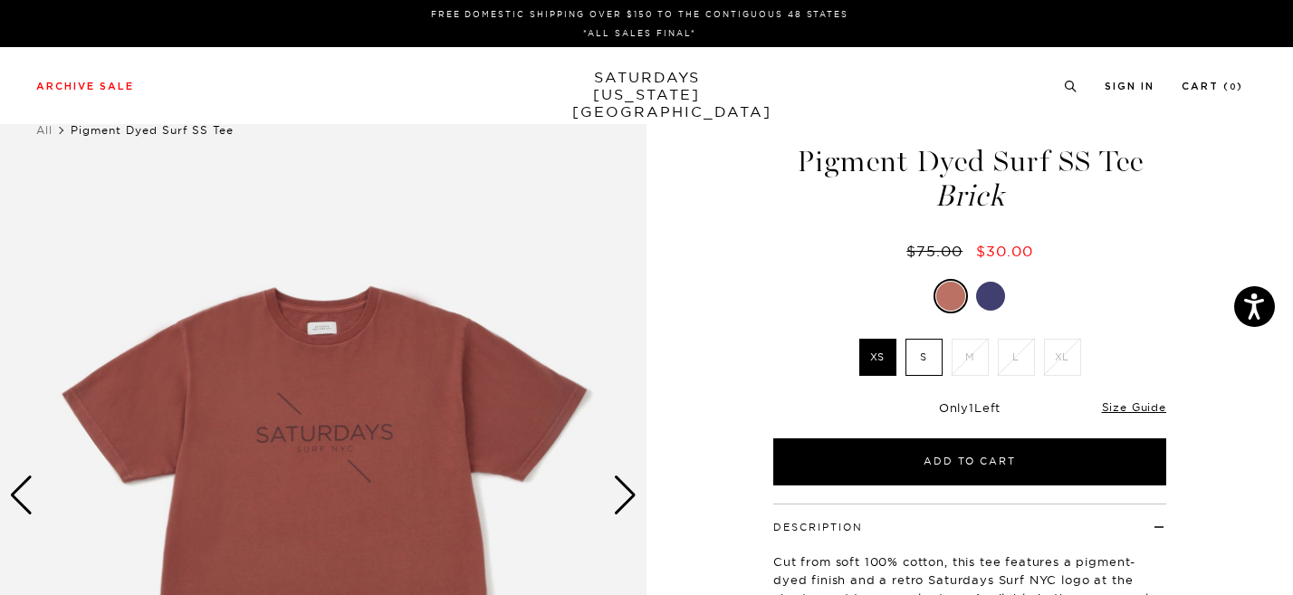
click at [914, 359] on label "S" at bounding box center [923, 357] width 37 height 37
click at [0, 0] on input "S" at bounding box center [0, 0] width 0 height 0
click at [630, 501] on div "Next slide" at bounding box center [625, 495] width 24 height 40
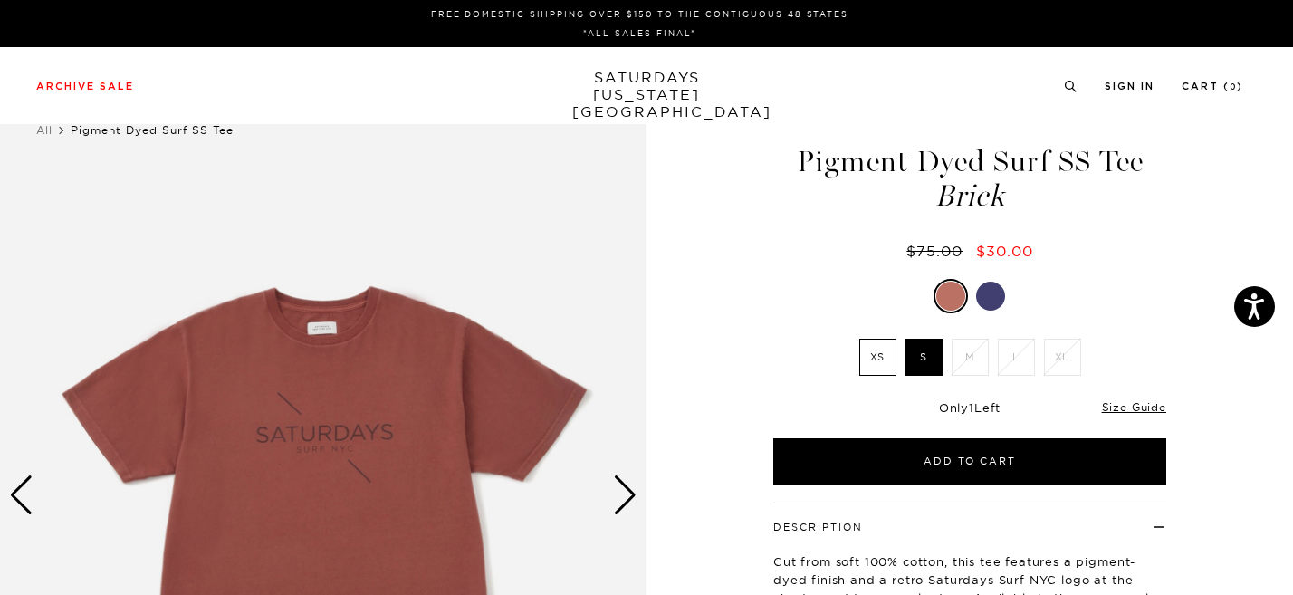
click at [630, 501] on div "Next slide" at bounding box center [625, 495] width 24 height 40
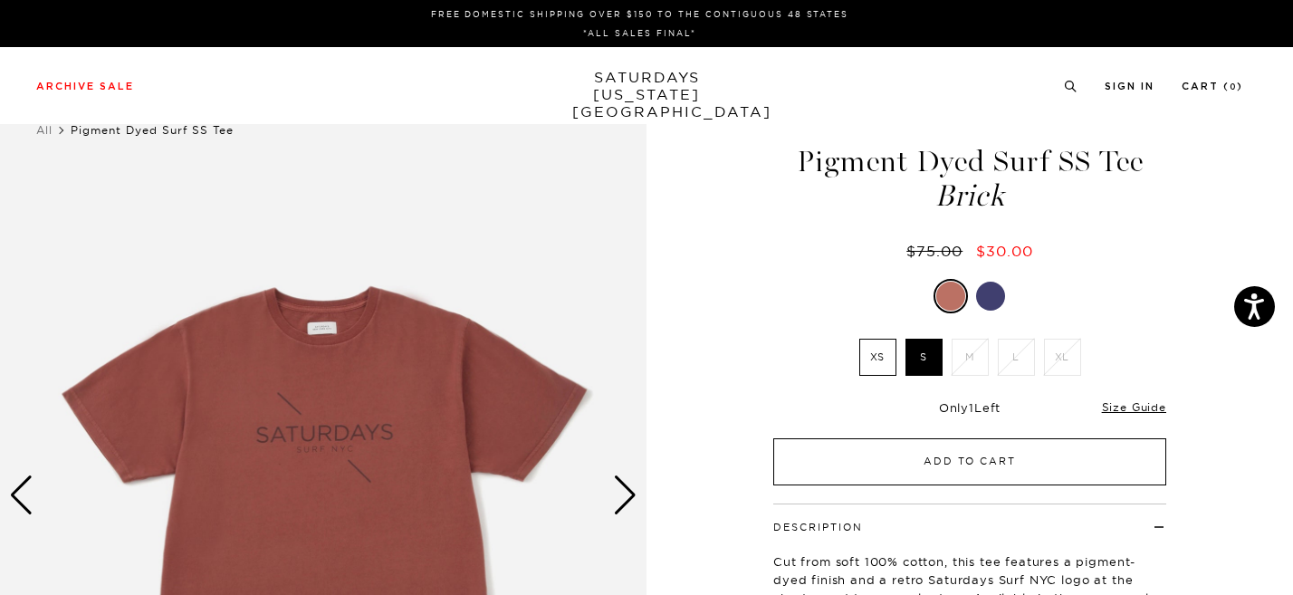
click at [1001, 476] on button "Add to Cart" at bounding box center [969, 461] width 393 height 47
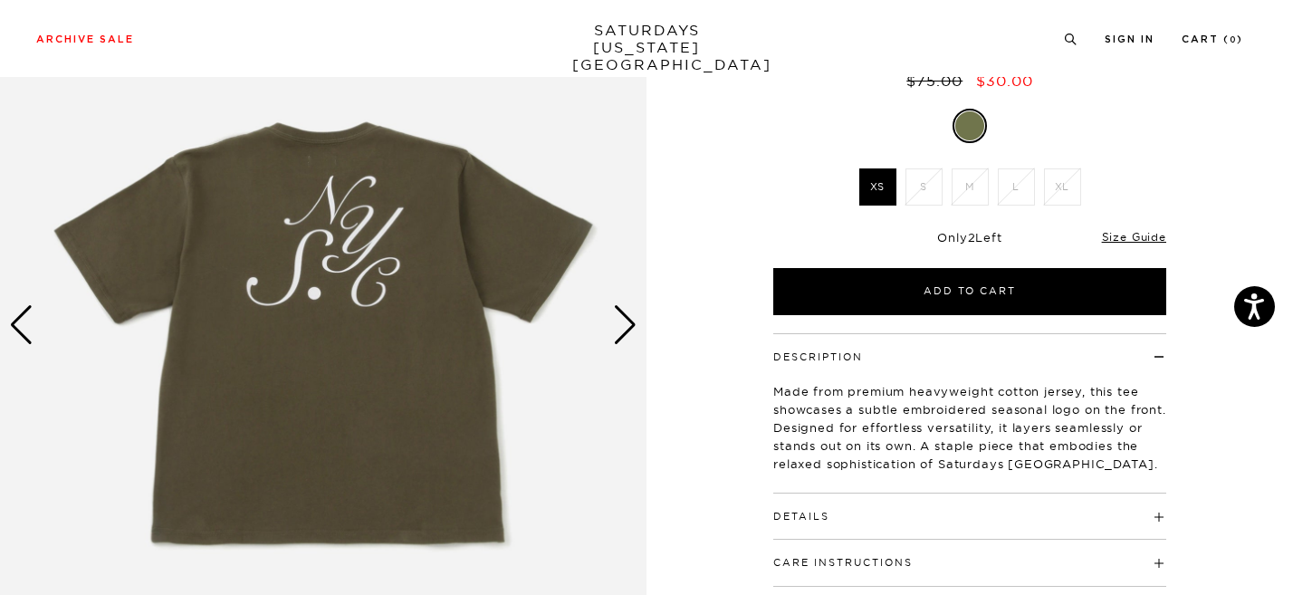
scroll to position [273, 0]
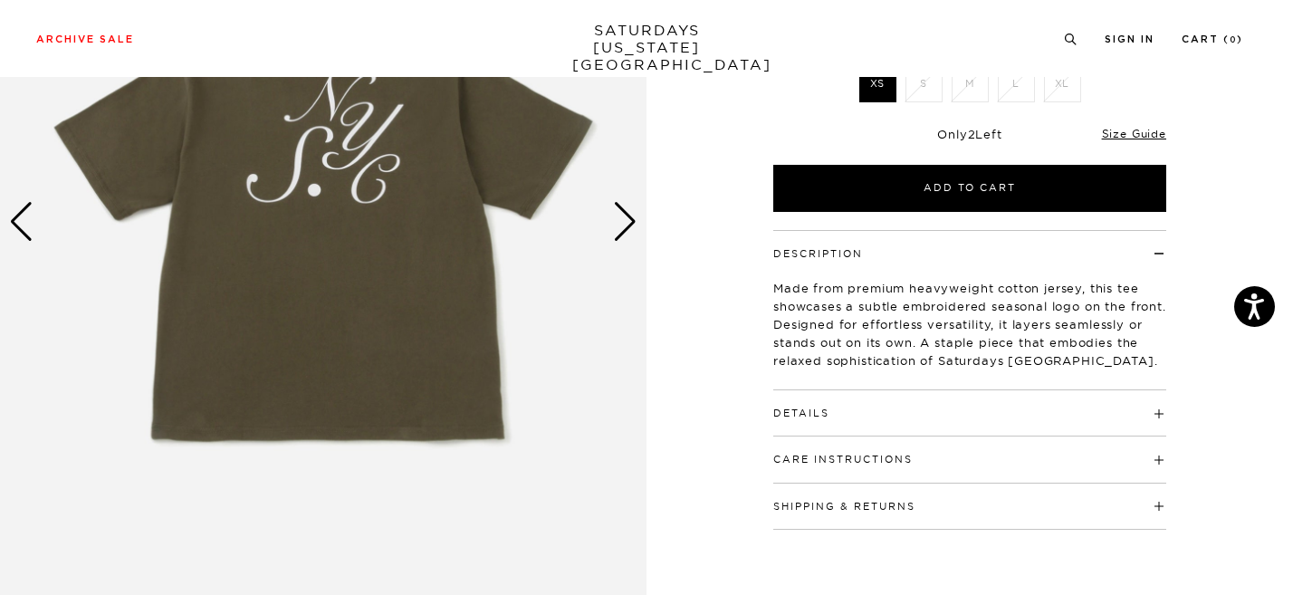
click at [626, 216] on div "Next slide" at bounding box center [625, 222] width 24 height 40
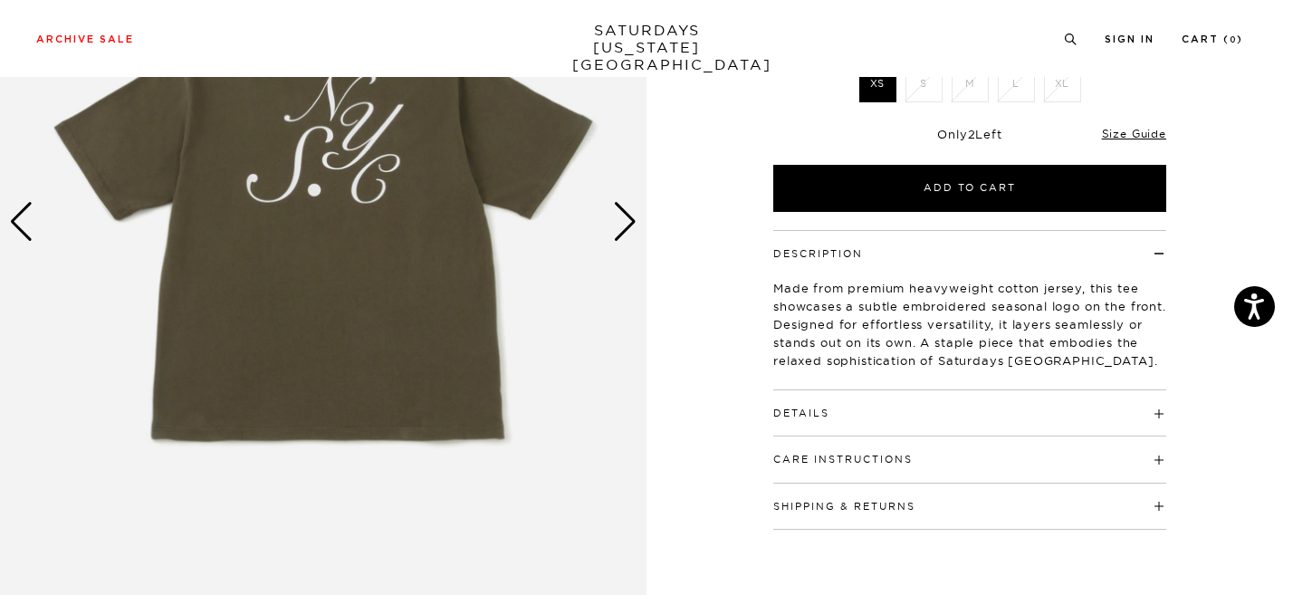
click at [626, 213] on div "Next slide" at bounding box center [625, 222] width 24 height 40
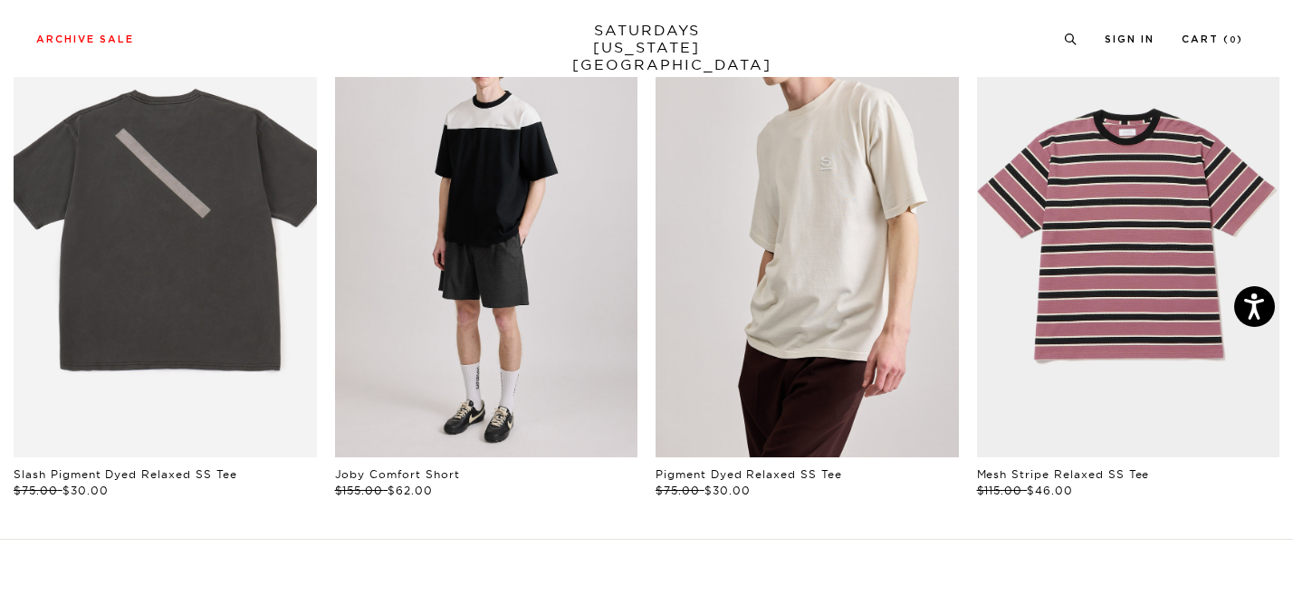
scroll to position [5867, 0]
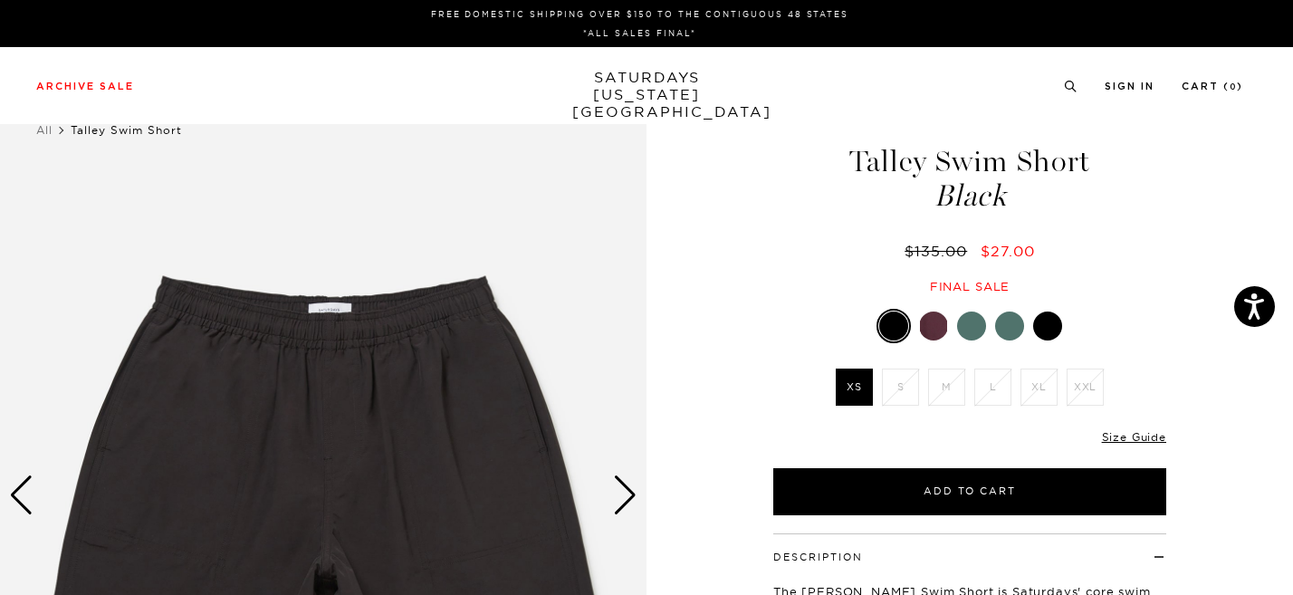
click at [940, 313] on div at bounding box center [933, 325] width 29 height 29
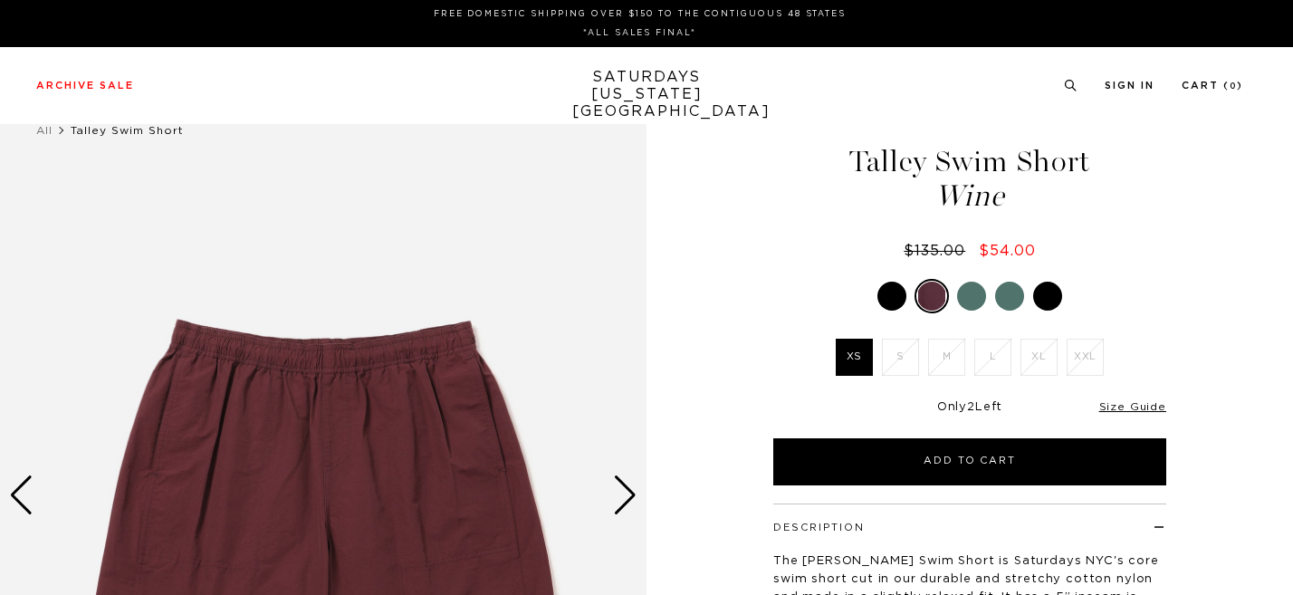
click at [955, 291] on div at bounding box center [969, 296] width 393 height 34
click at [979, 296] on div at bounding box center [971, 296] width 29 height 29
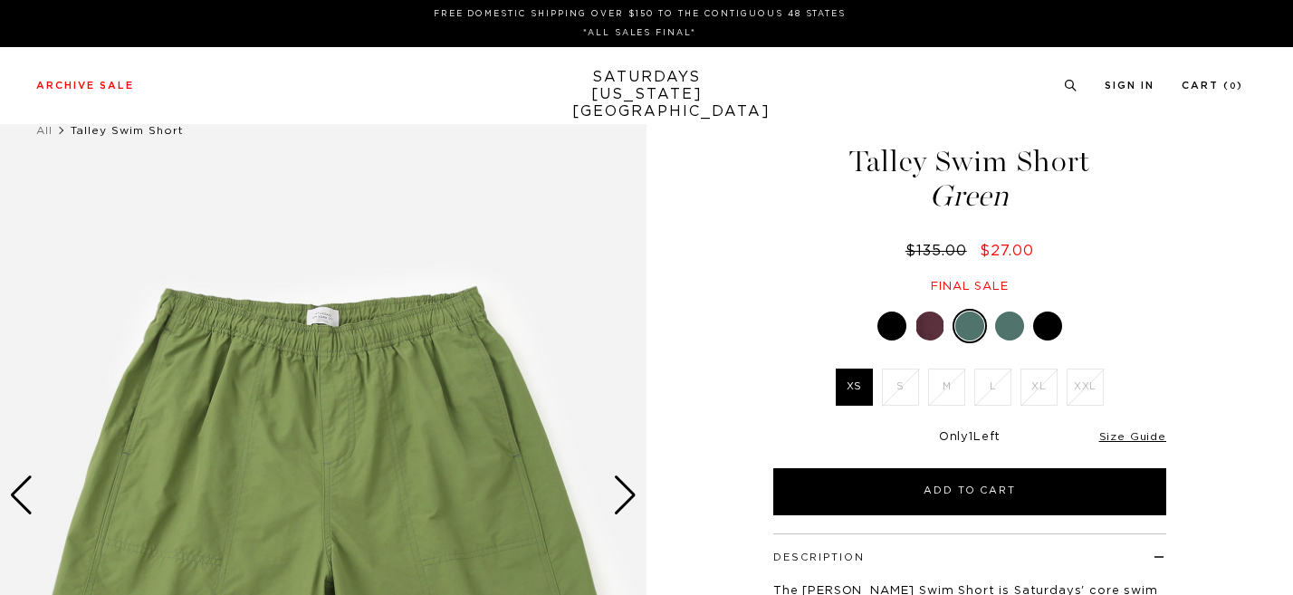
click at [1047, 326] on div at bounding box center [1047, 325] width 29 height 29
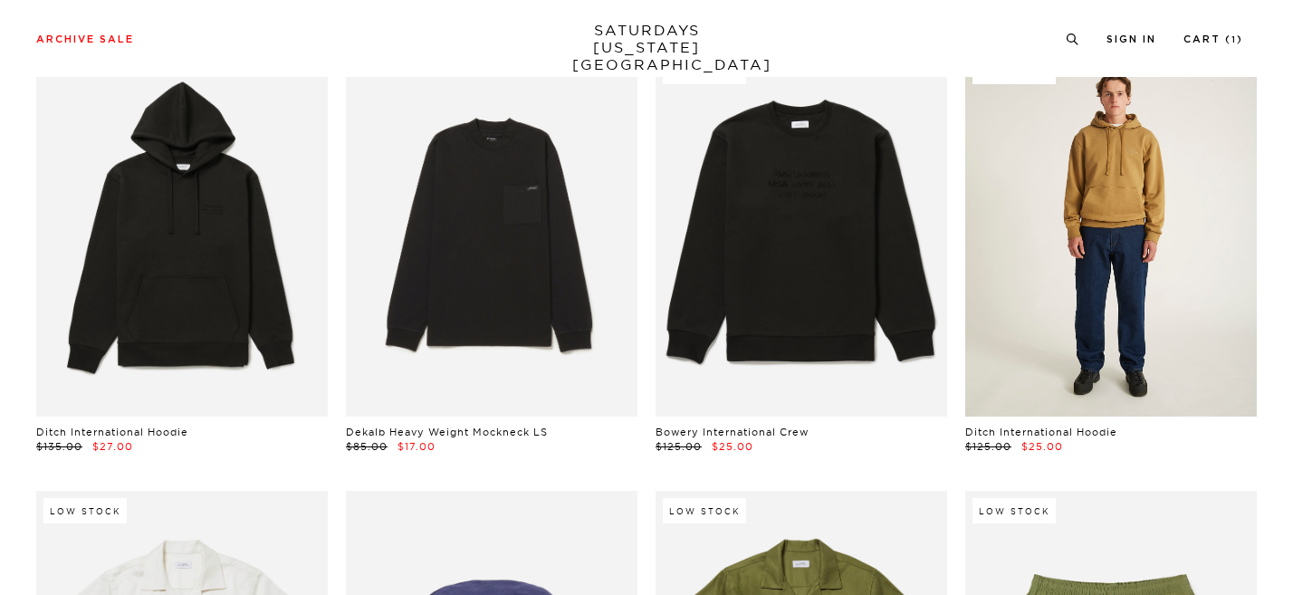
click at [1082, 275] on link at bounding box center [1111, 234] width 292 height 365
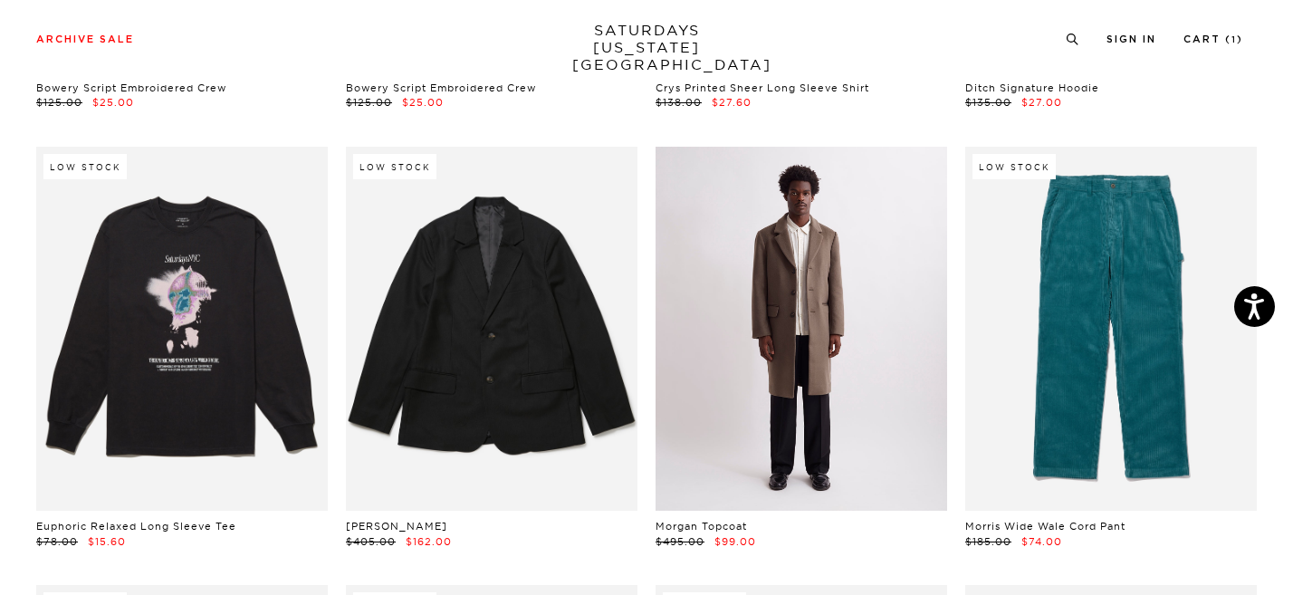
scroll to position [13215, 0]
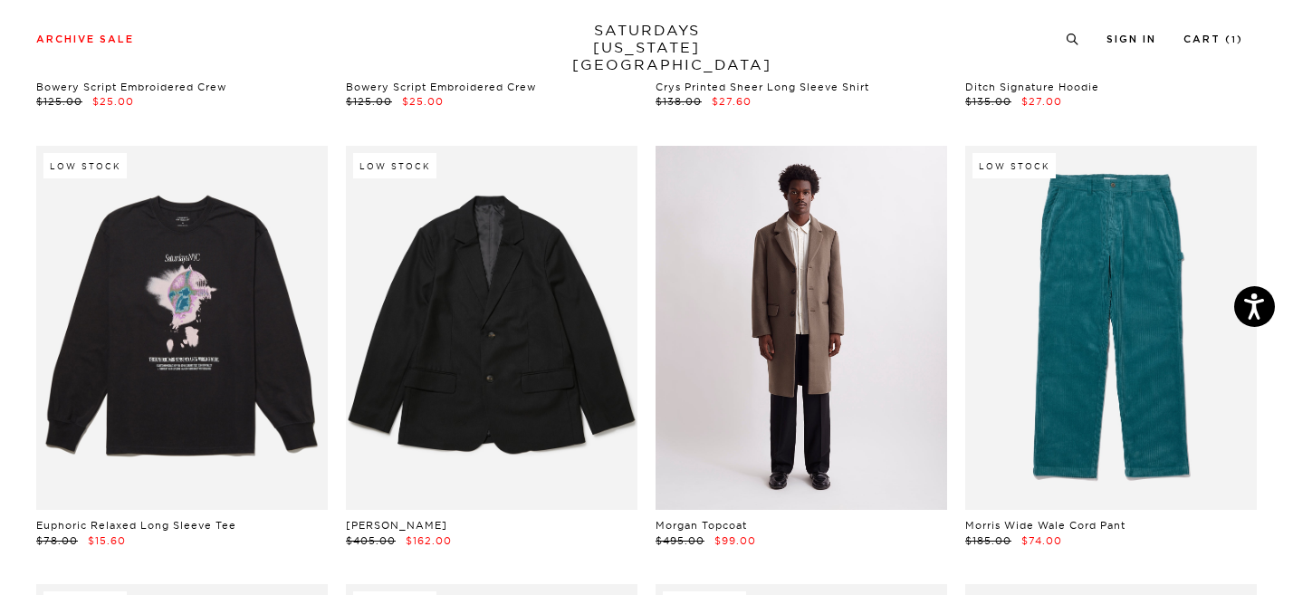
click at [781, 348] on link at bounding box center [801, 328] width 292 height 365
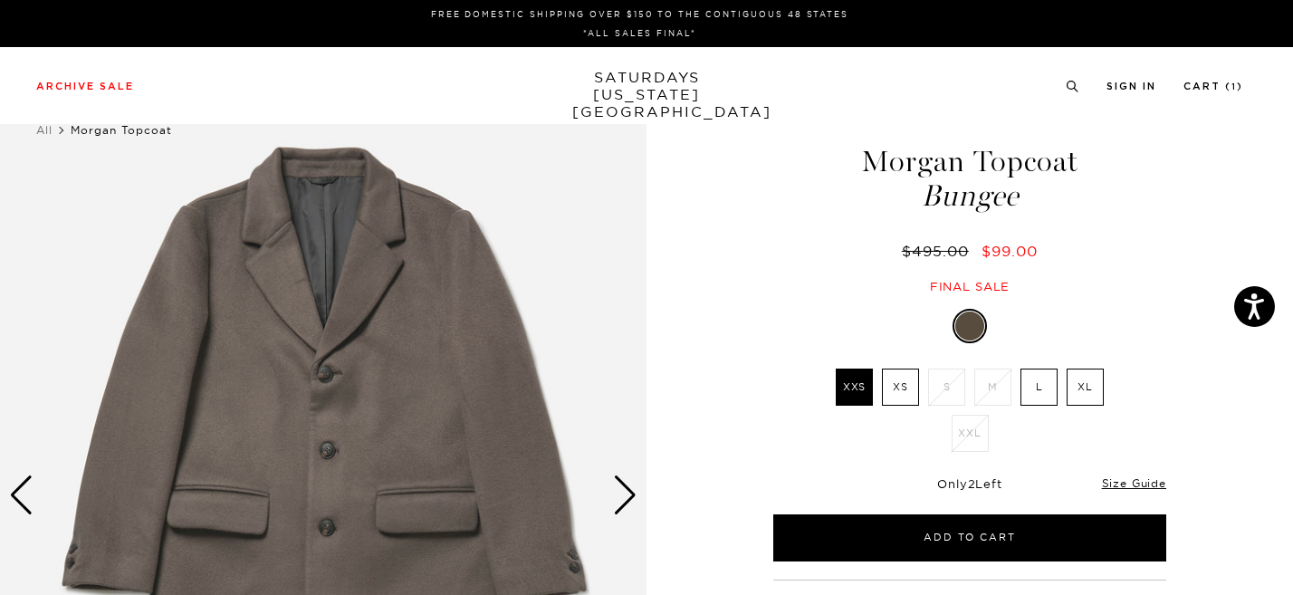
click at [1046, 397] on label "L" at bounding box center [1038, 386] width 37 height 37
click at [0, 0] on input "L" at bounding box center [0, 0] width 0 height 0
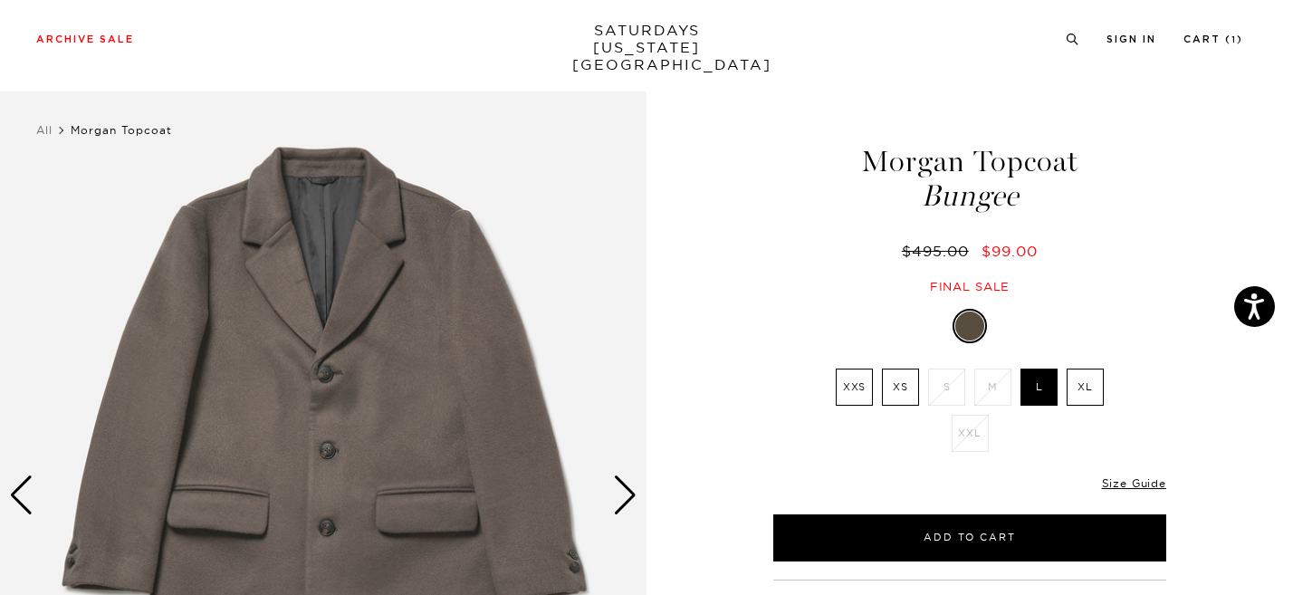
scroll to position [194, 0]
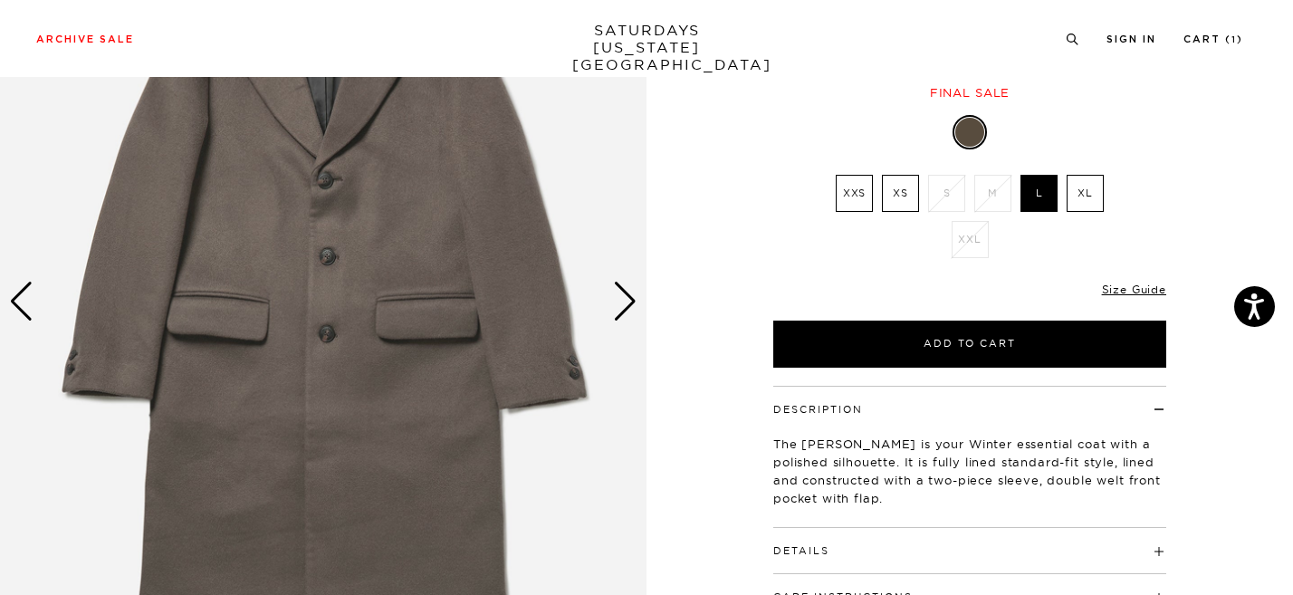
click at [630, 307] on div "Next slide" at bounding box center [625, 302] width 24 height 40
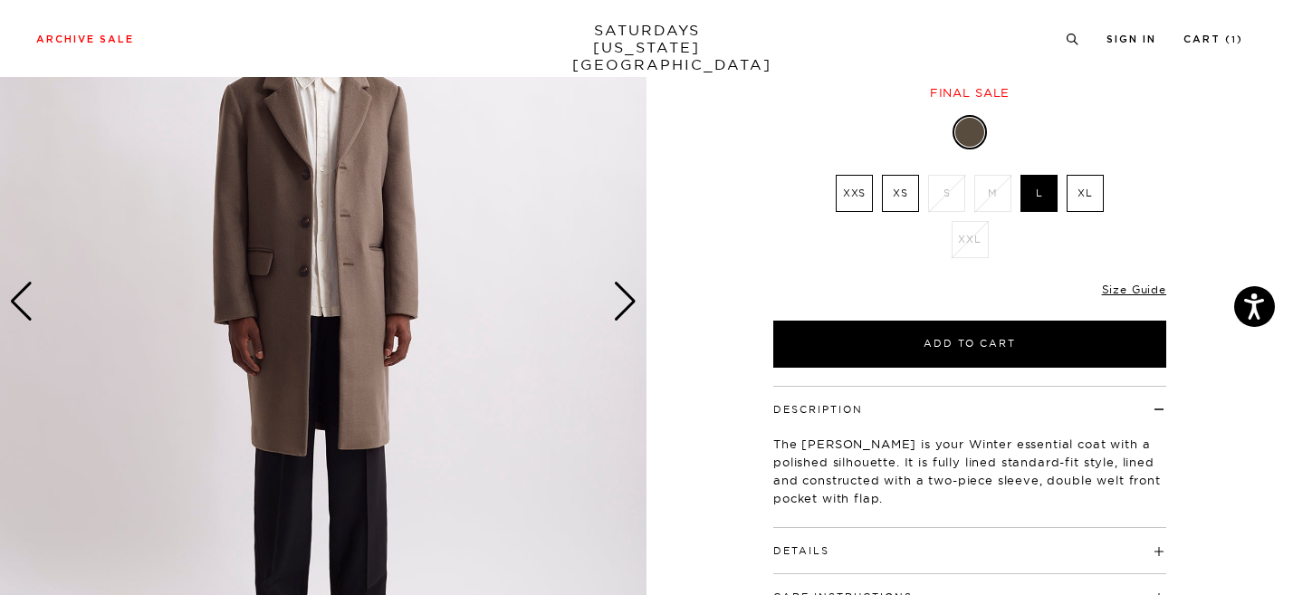
click at [630, 307] on div "Next slide" at bounding box center [625, 302] width 24 height 40
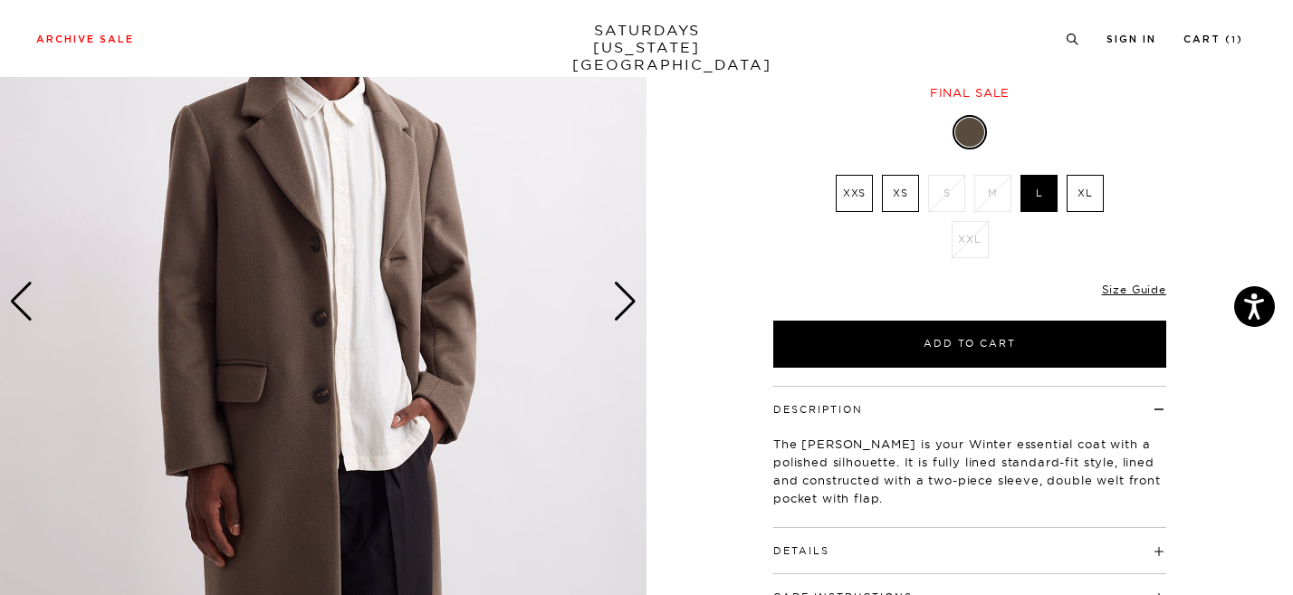
click at [630, 307] on div "Next slide" at bounding box center [625, 302] width 24 height 40
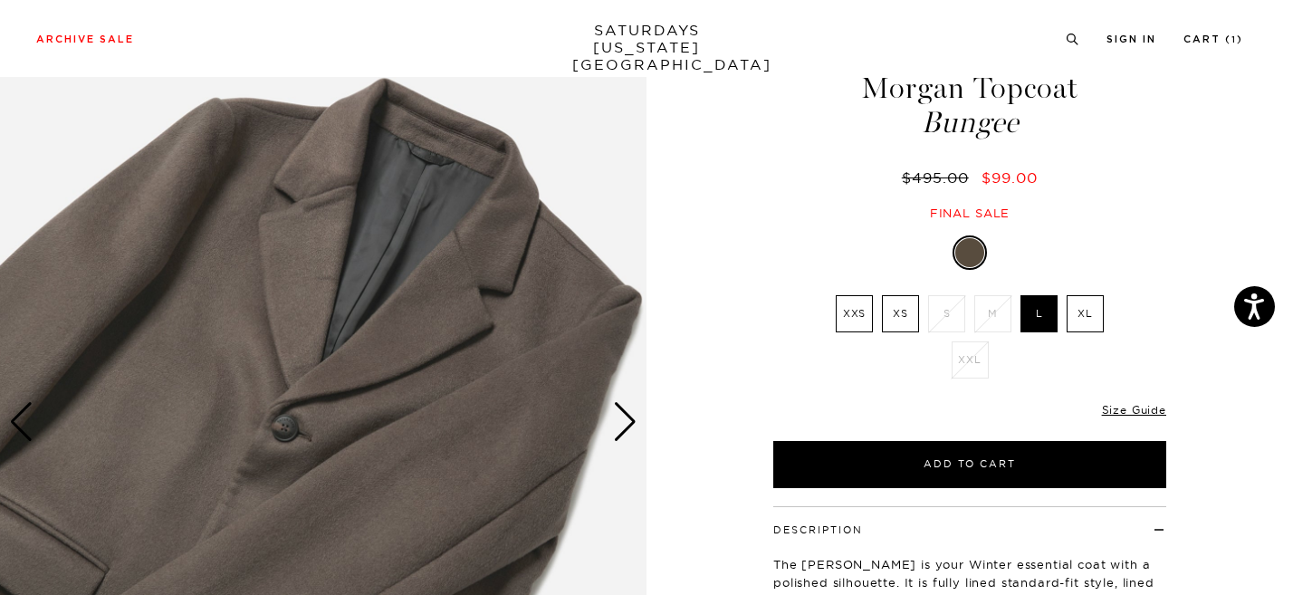
scroll to position [61, 0]
